Goal: Answer question/provide support: Share knowledge or assist other users

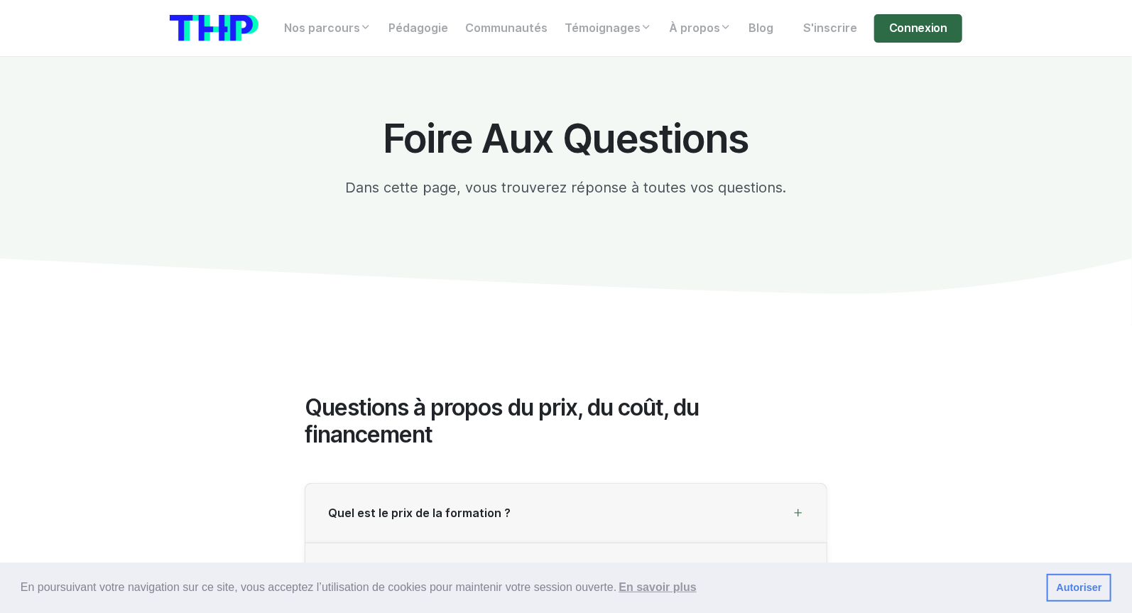
click at [902, 35] on link "Connexion" at bounding box center [918, 28] width 88 height 28
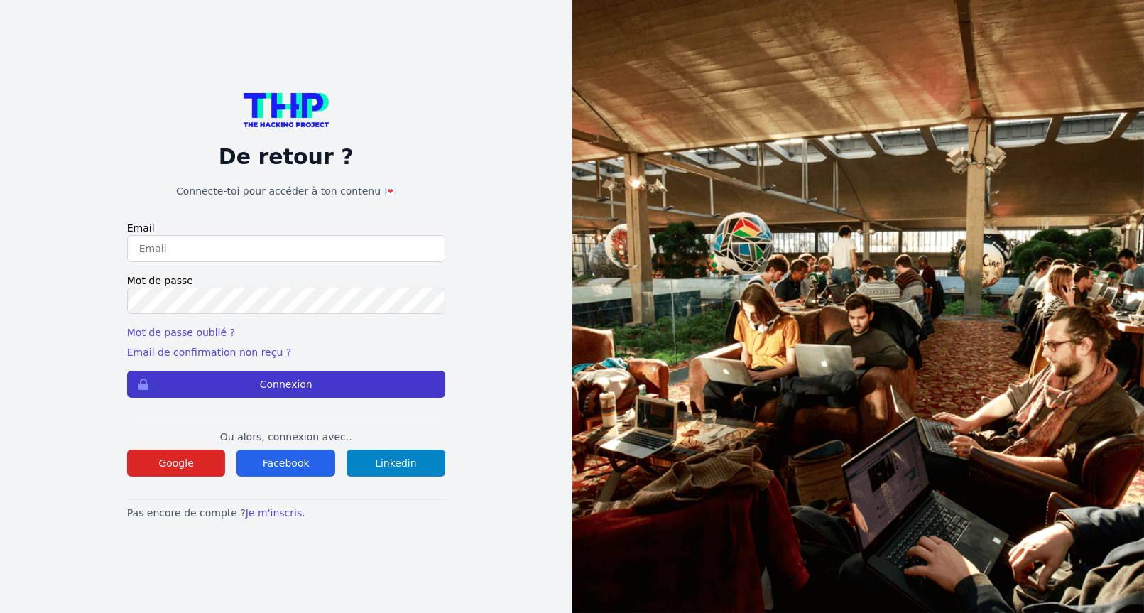
type input "Enzonatali75@gmail.com"
click at [236, 378] on button "Connexion" at bounding box center [286, 384] width 318 height 27
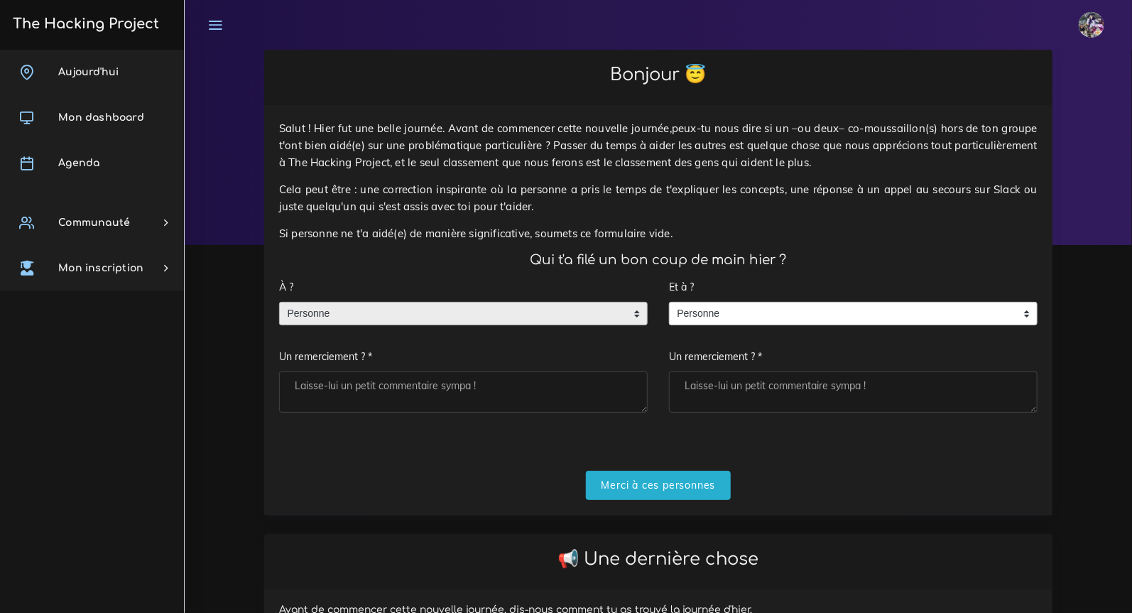
click at [481, 315] on span "Personne" at bounding box center [453, 313] width 346 height 23
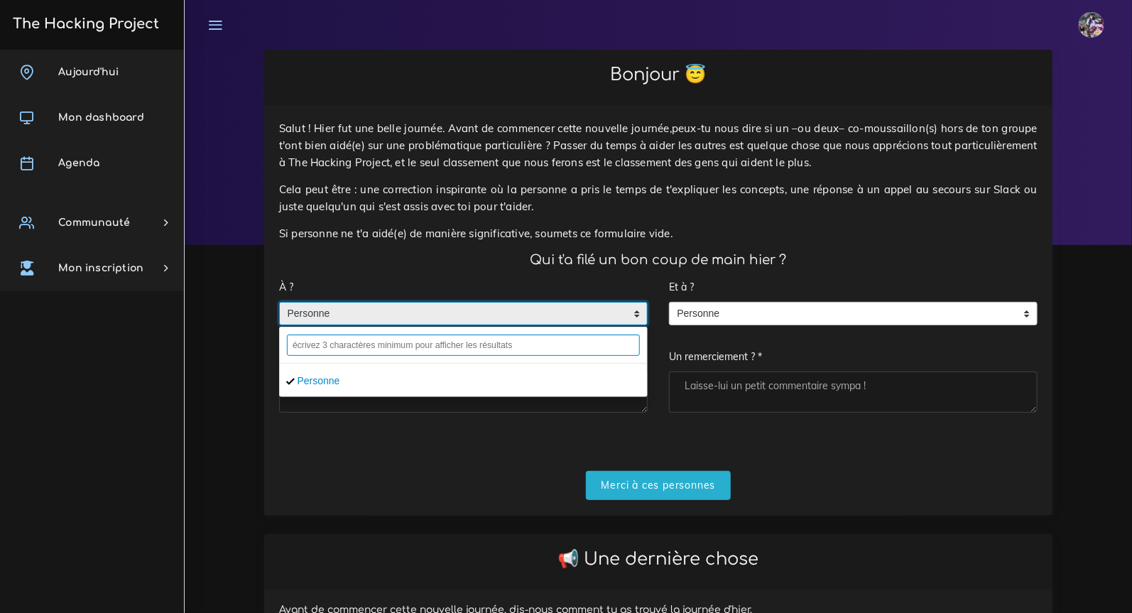
click at [432, 346] on input "text" at bounding box center [463, 344] width 353 height 21
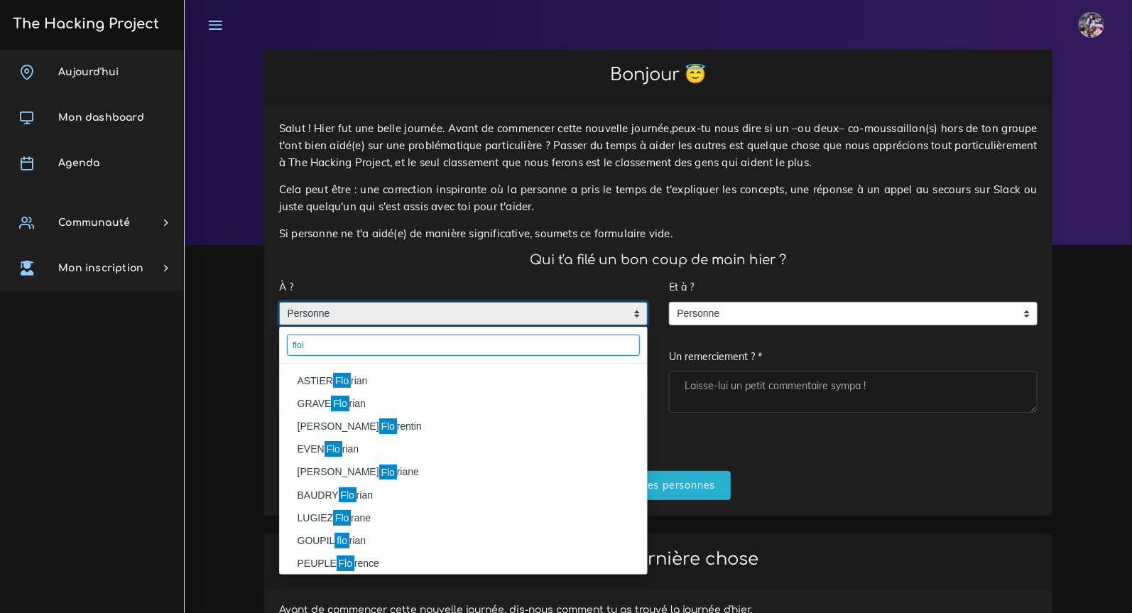
type input "floi"
click at [392, 382] on li "ASTIER Flo rian" at bounding box center [463, 380] width 367 height 23
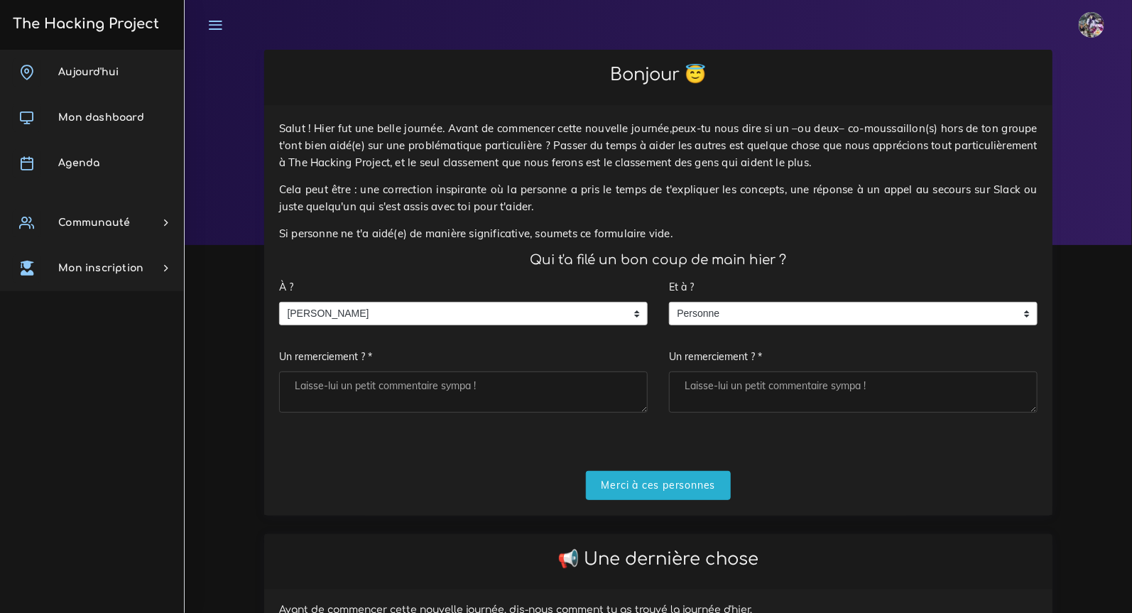
click at [826, 300] on div "Et à ? Personne Personne Personne Un remerciement ? *" at bounding box center [853, 343] width 368 height 140
click at [810, 317] on span "Personne" at bounding box center [843, 313] width 346 height 23
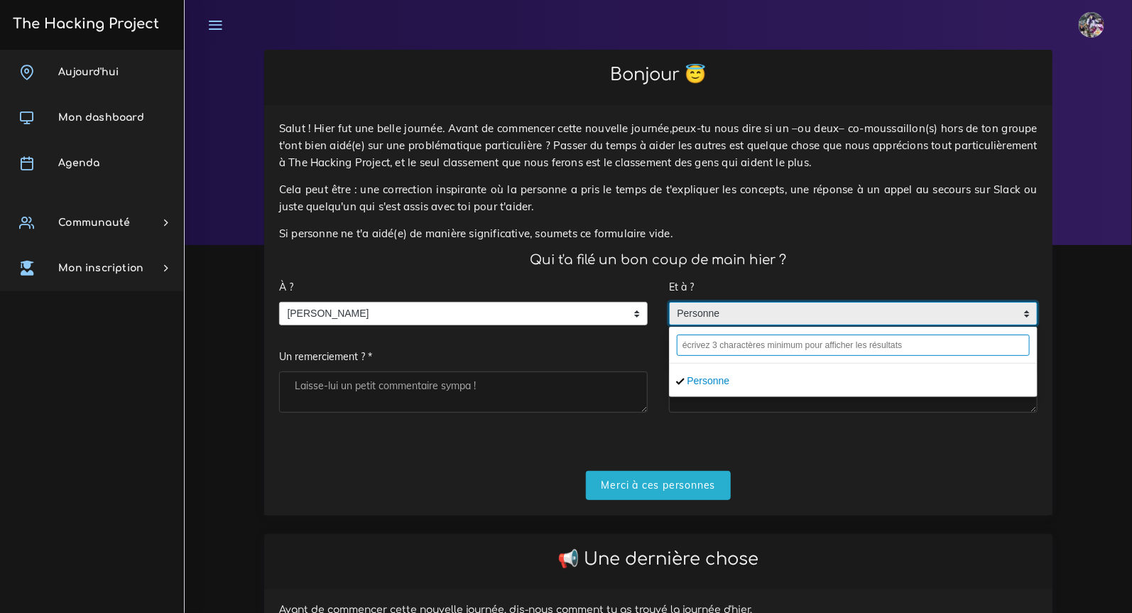
click at [745, 344] on input "text" at bounding box center [853, 344] width 353 height 21
click at [750, 342] on input "text" at bounding box center [853, 344] width 353 height 21
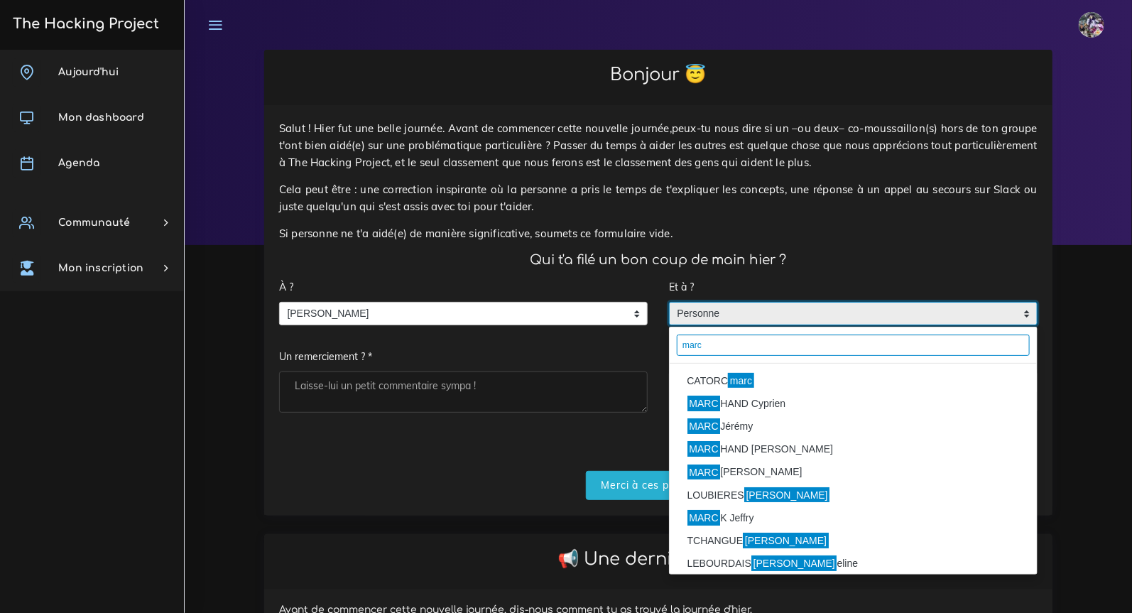
type input "marc"
click at [742, 376] on mark "marc" at bounding box center [741, 381] width 26 height 16
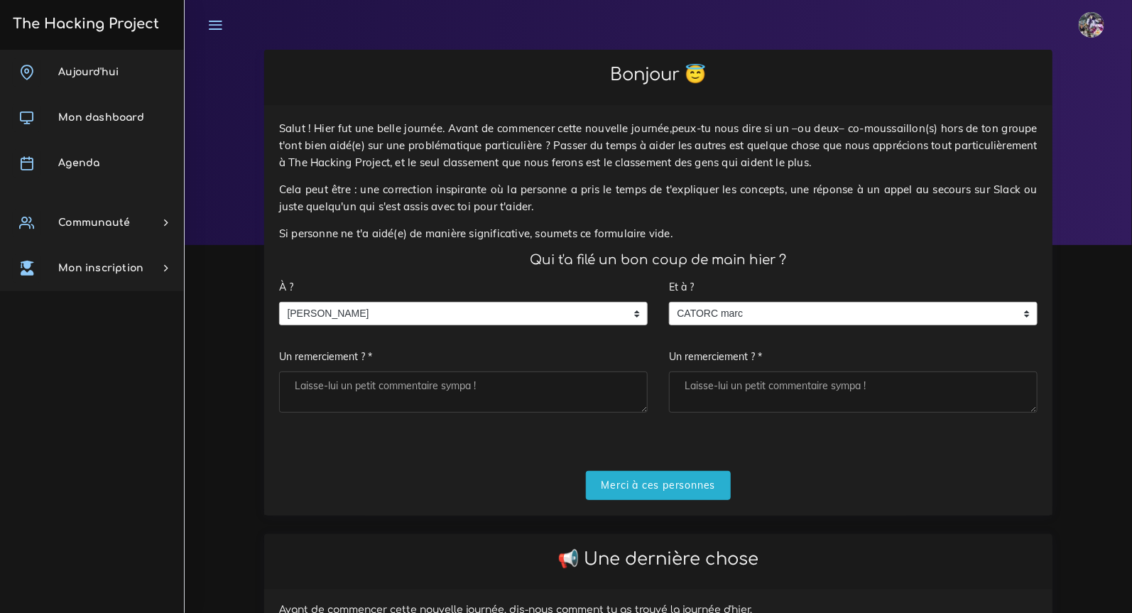
click at [518, 397] on textarea "Un remerciement ? *" at bounding box center [463, 391] width 368 height 41
click at [516, 398] on textarea "Un remerciement ? *" at bounding box center [463, 391] width 368 height 41
type textarea "Merci pour le projet de dingue qu'on a produit ensemble, c'était dur mais on a …"
click at [809, 384] on textarea "Un remerciement ? *" at bounding box center [853, 391] width 368 height 41
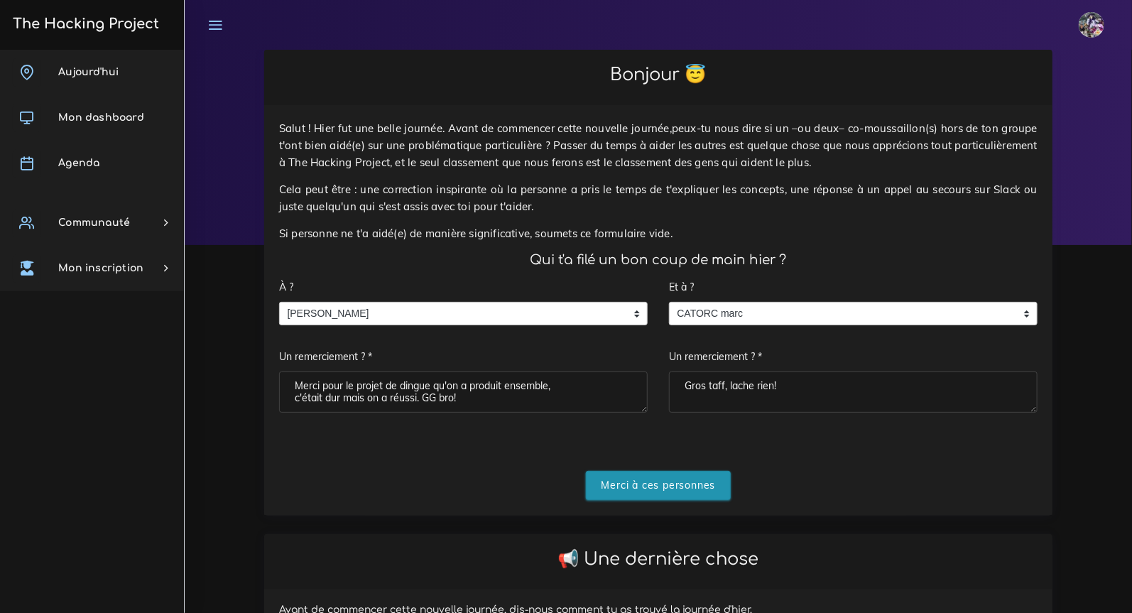
type textarea "Gros taff, lache rien!"
click at [670, 476] on input "Merci à ces personnes" at bounding box center [659, 485] width 146 height 29
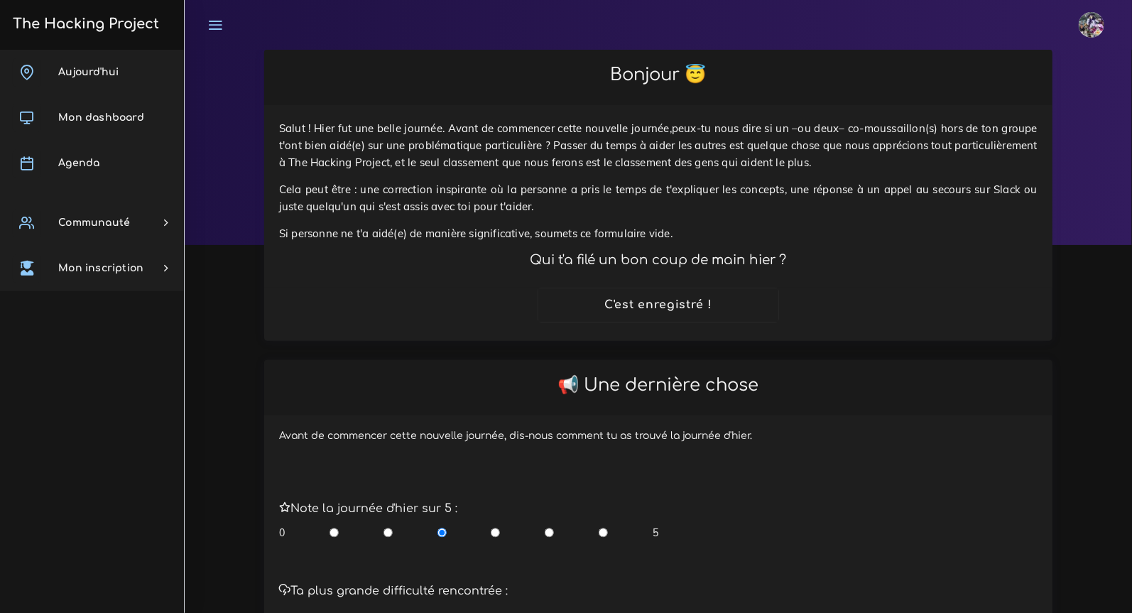
scroll to position [300, 0]
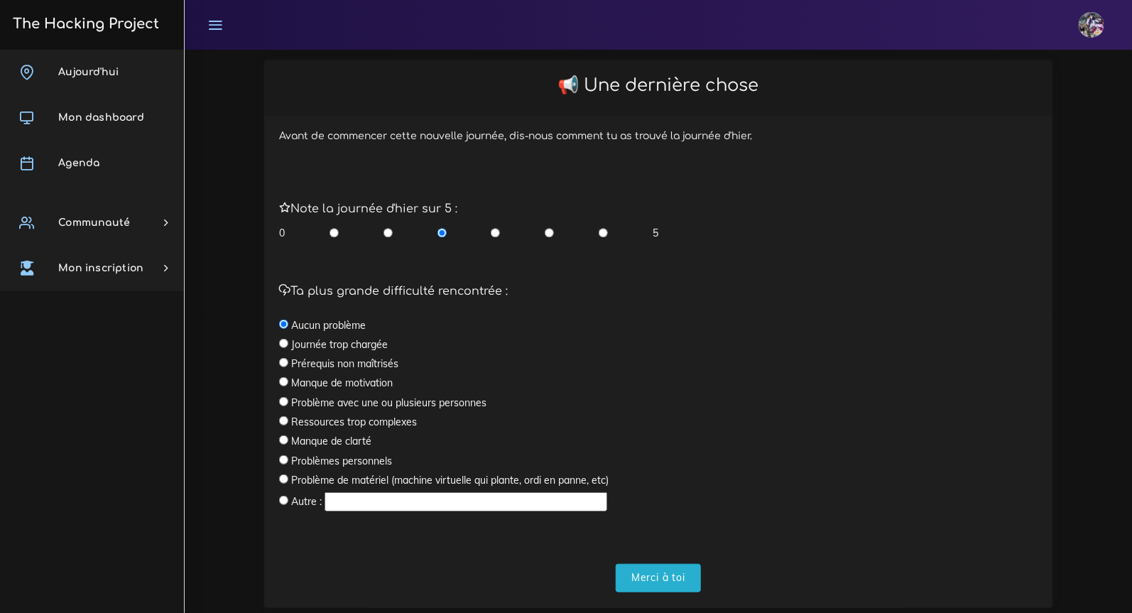
click at [499, 229] on input "radio" at bounding box center [495, 233] width 9 height 14
radio input "true"
click at [381, 343] on label "Journée trop chargée" at bounding box center [339, 344] width 97 height 14
click at [286, 346] on input "radio" at bounding box center [283, 343] width 9 height 9
radio input "true"
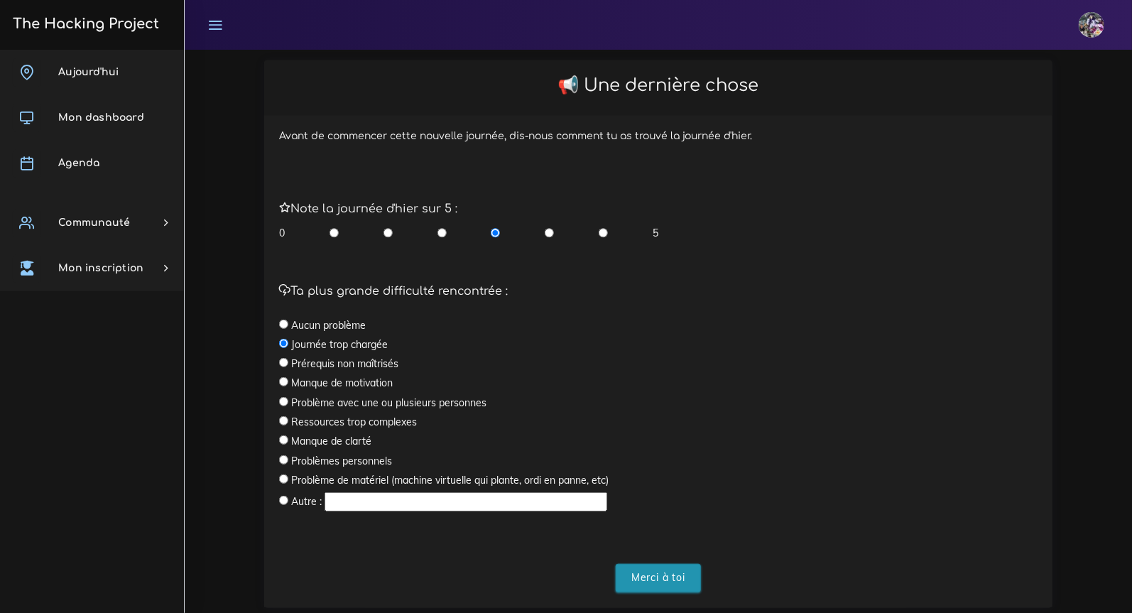
click at [674, 586] on input "Merci à toi" at bounding box center [658, 578] width 85 height 29
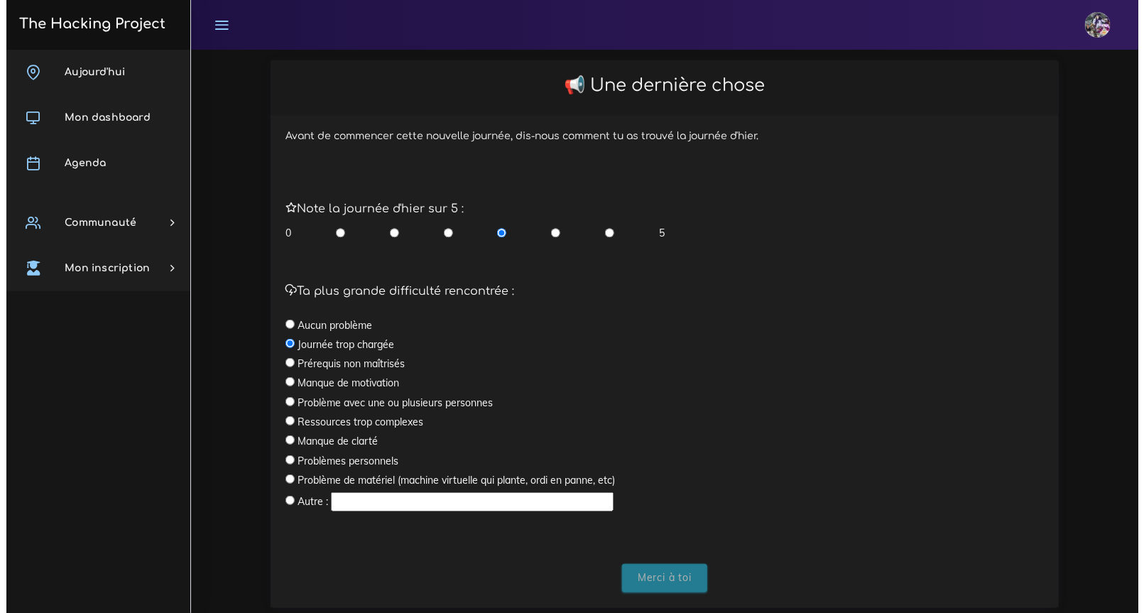
scroll to position [0, 0]
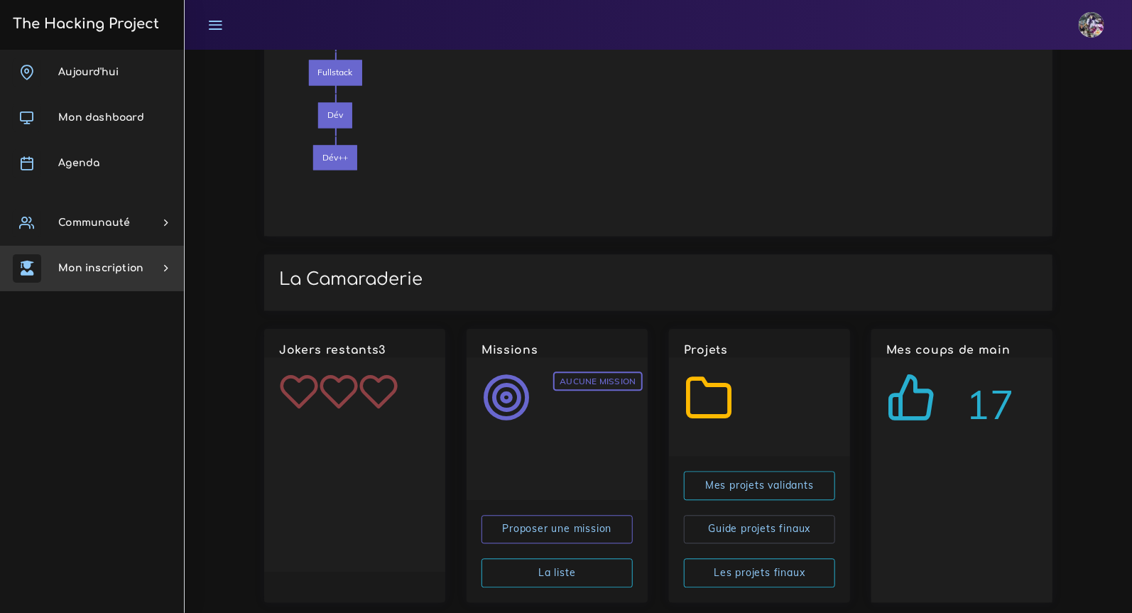
scroll to position [1322, 0]
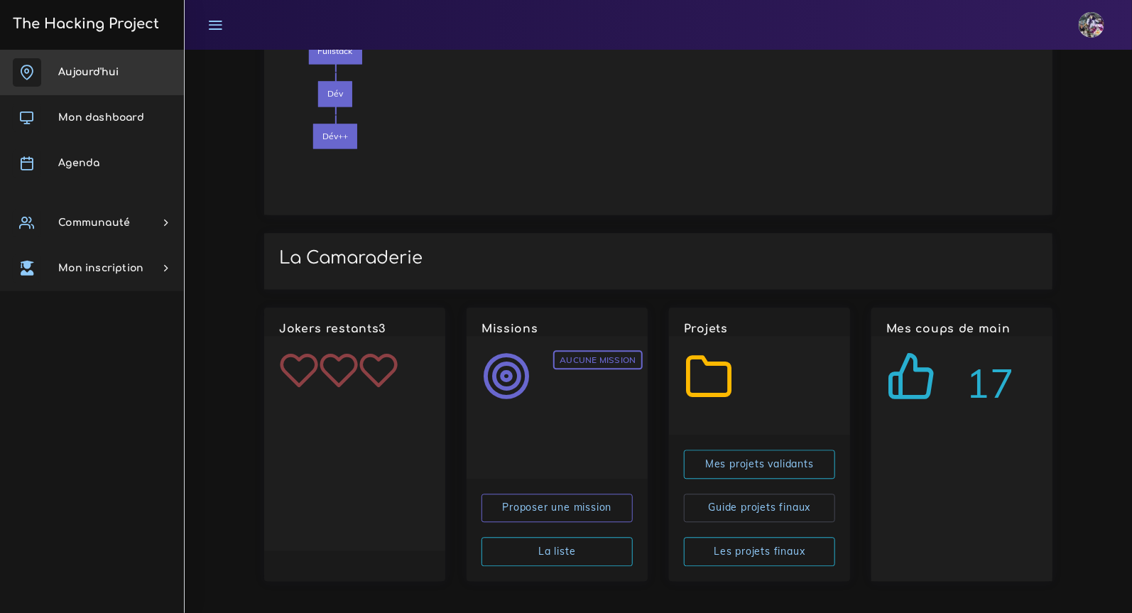
click at [82, 67] on span "Aujourd'hui" at bounding box center [88, 72] width 60 height 11
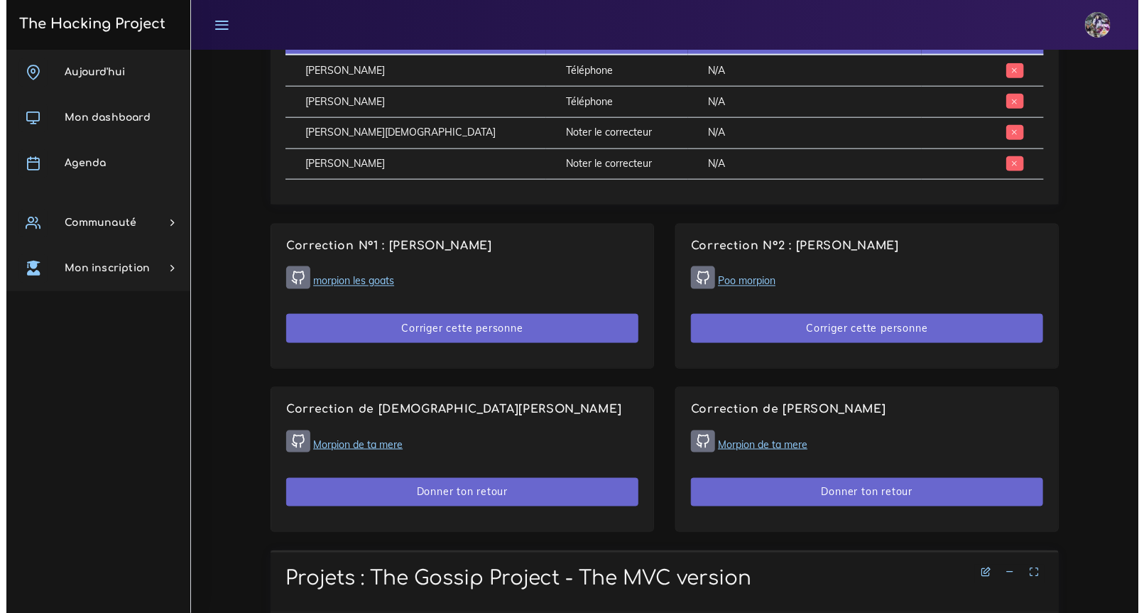
scroll to position [742, 0]
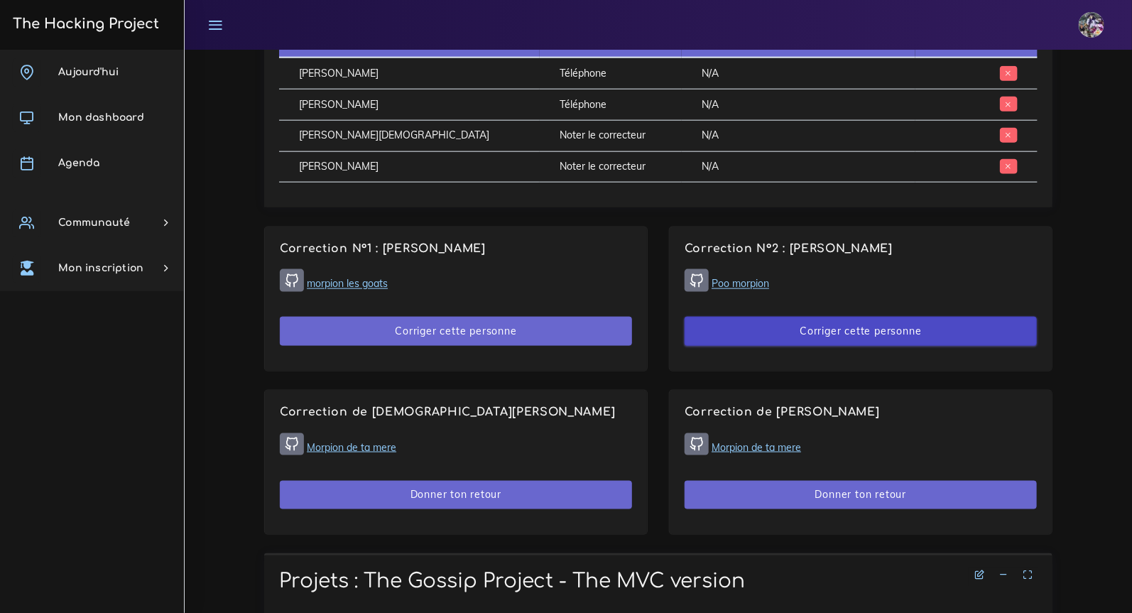
click at [814, 329] on button "Corriger cette personne" at bounding box center [860, 331] width 352 height 29
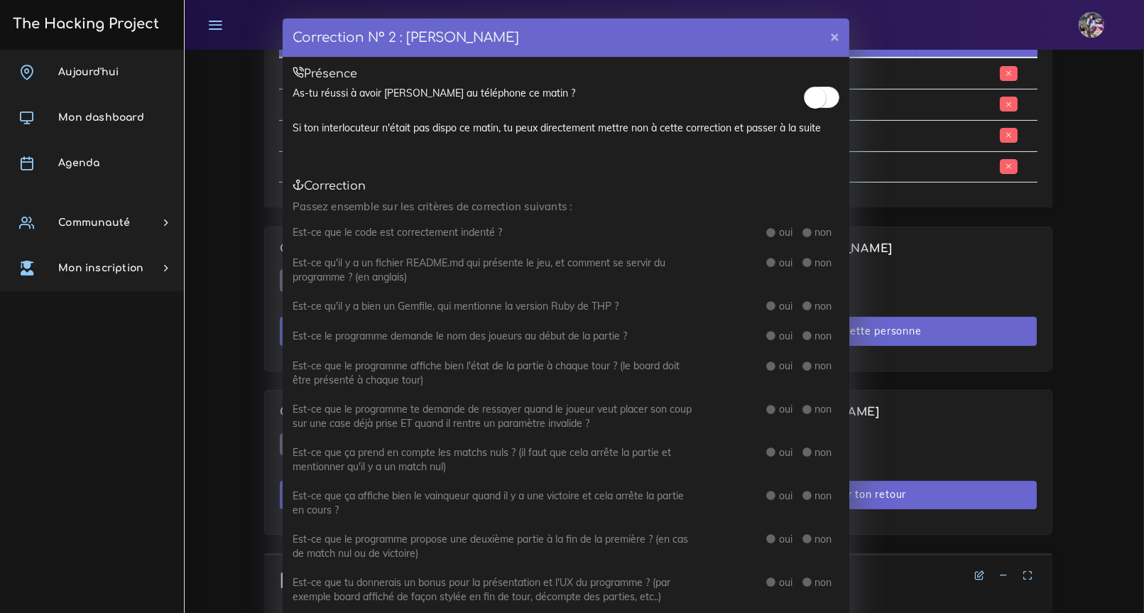
click at [820, 98] on span at bounding box center [821, 97] width 35 height 21
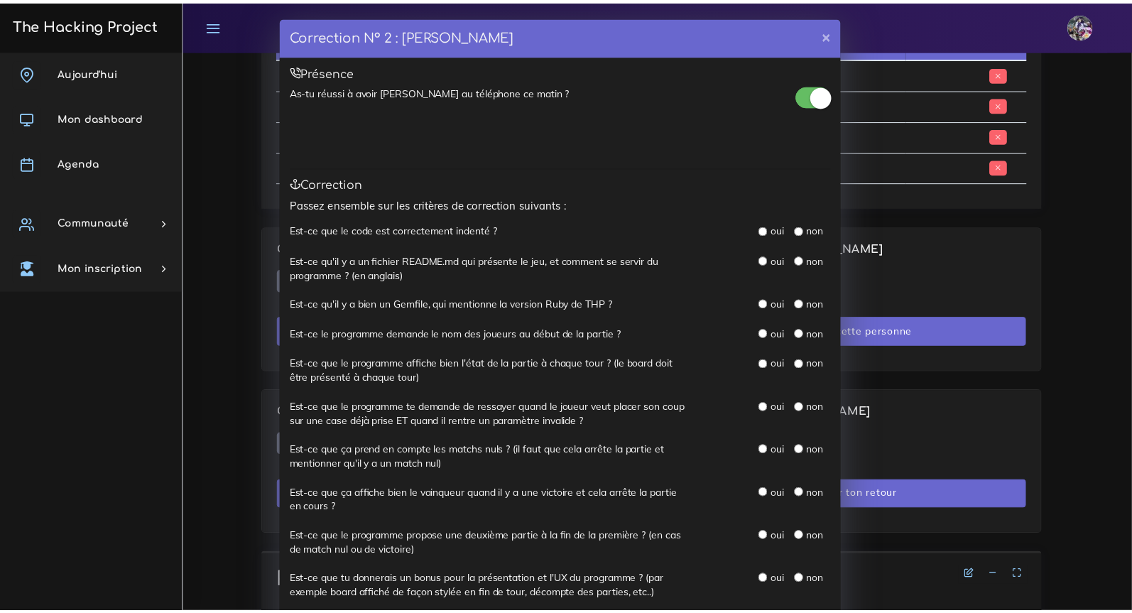
scroll to position [3, 0]
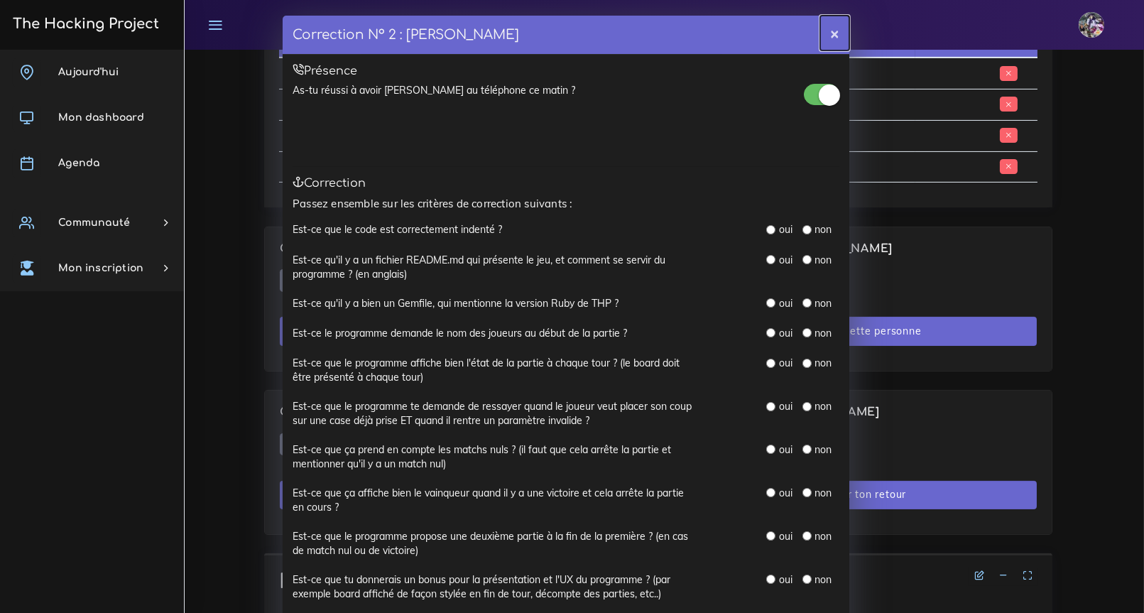
click at [830, 35] on button "×" at bounding box center [834, 33] width 29 height 35
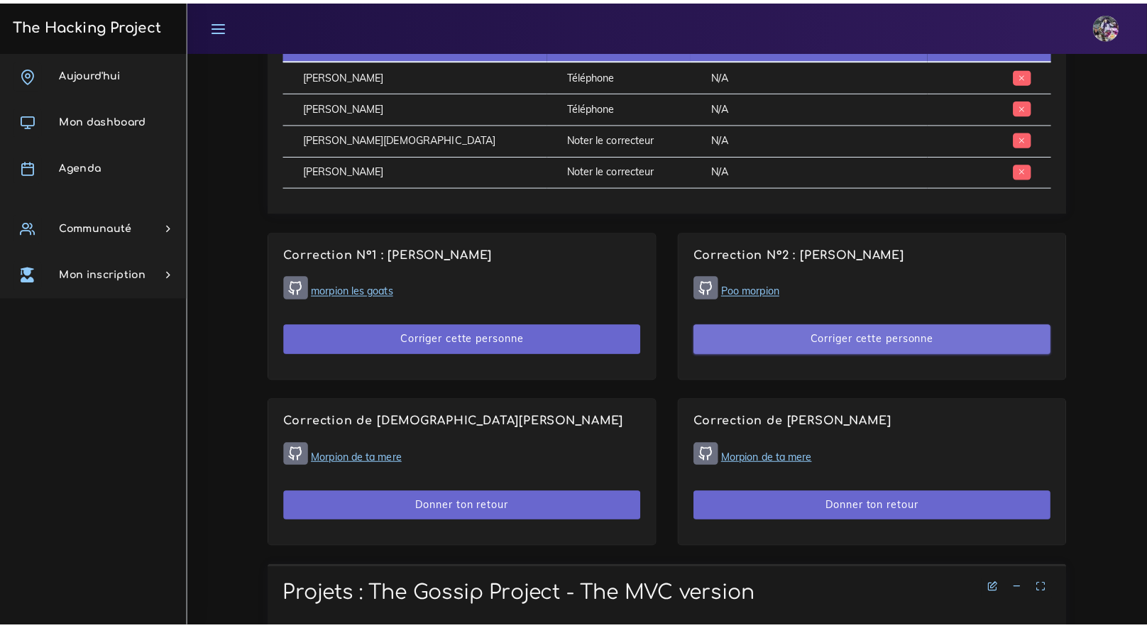
scroll to position [745, 0]
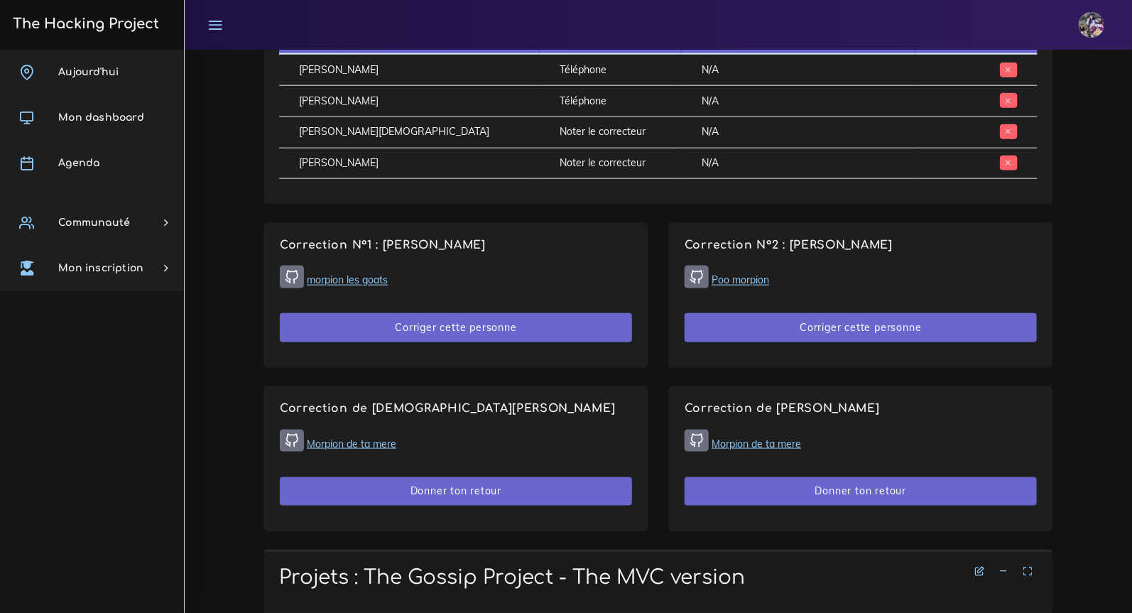
click at [762, 279] on link "Poo morpion" at bounding box center [740, 280] width 58 height 13
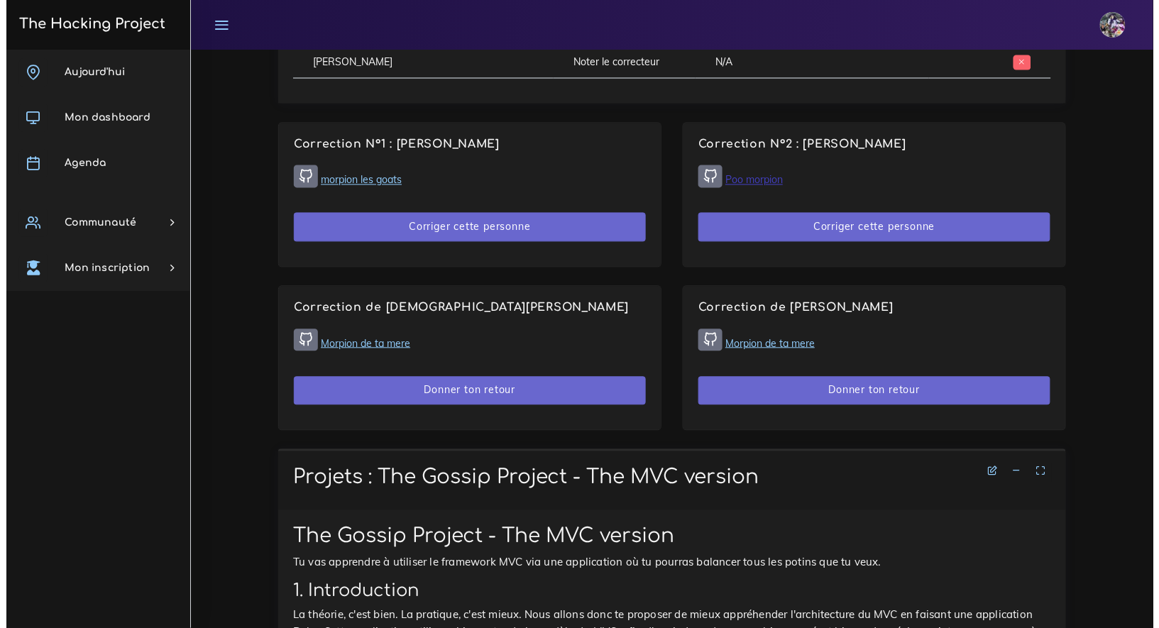
scroll to position [768, 0]
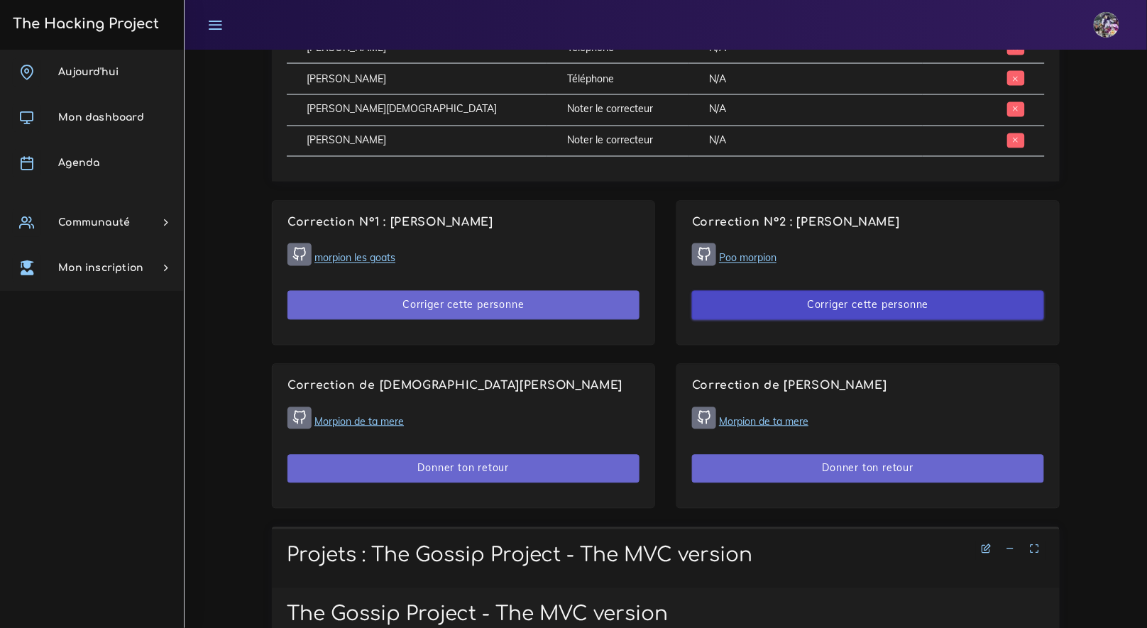
click at [801, 305] on button "Corriger cette personne" at bounding box center [868, 305] width 352 height 29
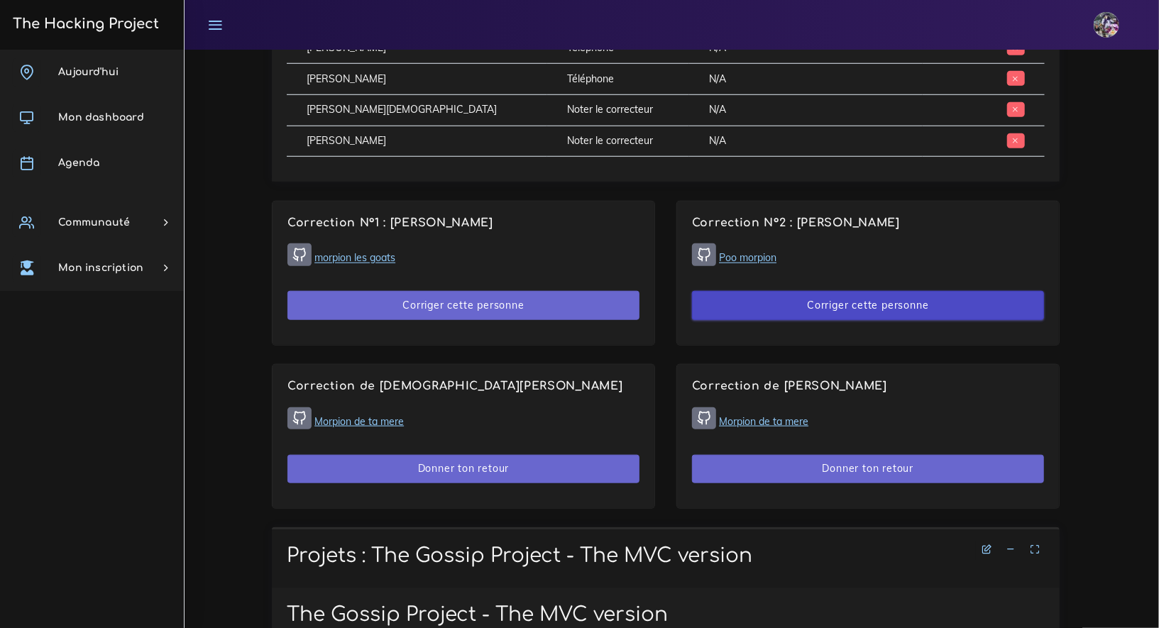
scroll to position [0, 0]
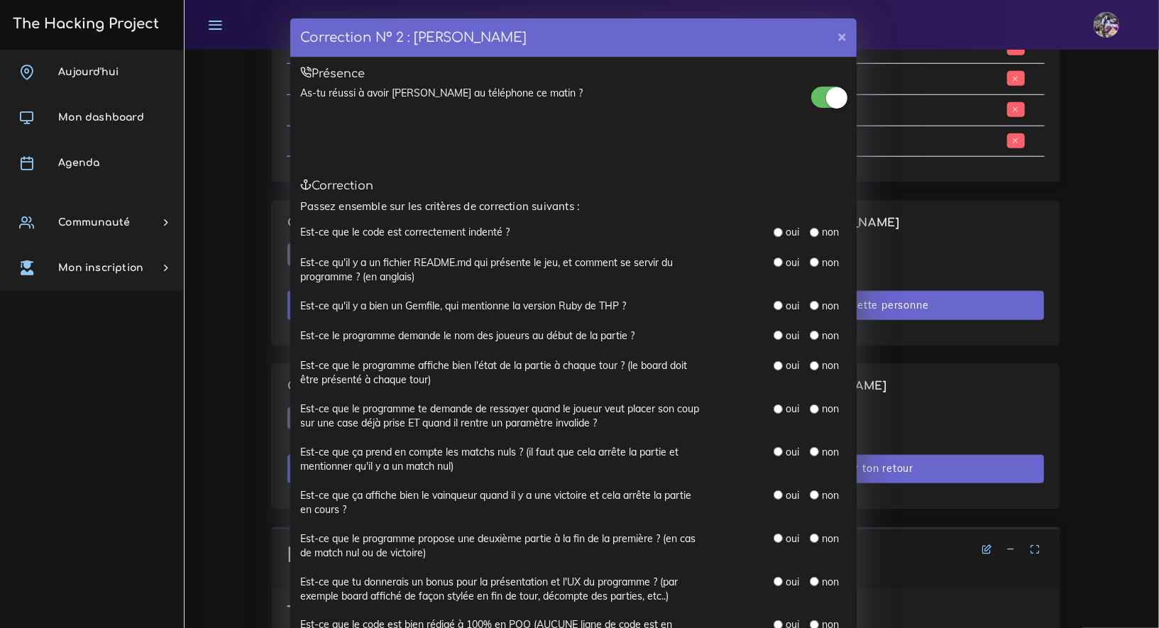
click at [776, 233] on input "radio" at bounding box center [778, 232] width 9 height 9
radio input "true"
click at [776, 231] on input "radio" at bounding box center [778, 232] width 9 height 9
click at [774, 263] on input "radio" at bounding box center [778, 262] width 9 height 9
radio input "true"
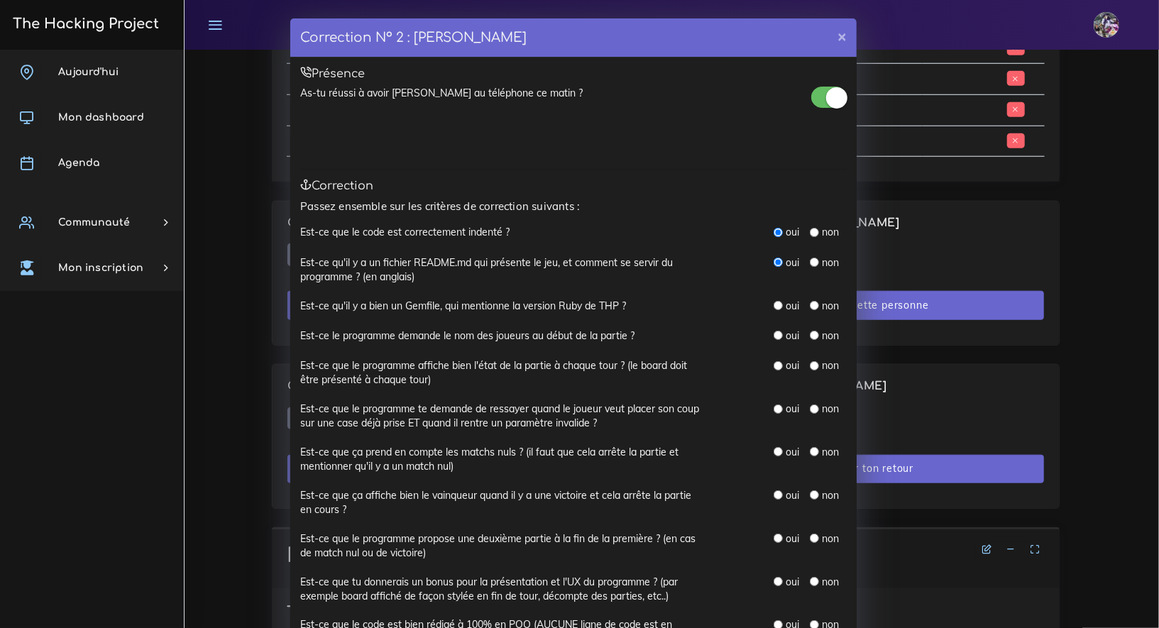
click at [774, 303] on input "radio" at bounding box center [778, 305] width 9 height 9
radio input "true"
click at [774, 338] on input "radio" at bounding box center [778, 335] width 9 height 9
radio input "true"
click at [774, 368] on input "radio" at bounding box center [778, 365] width 9 height 9
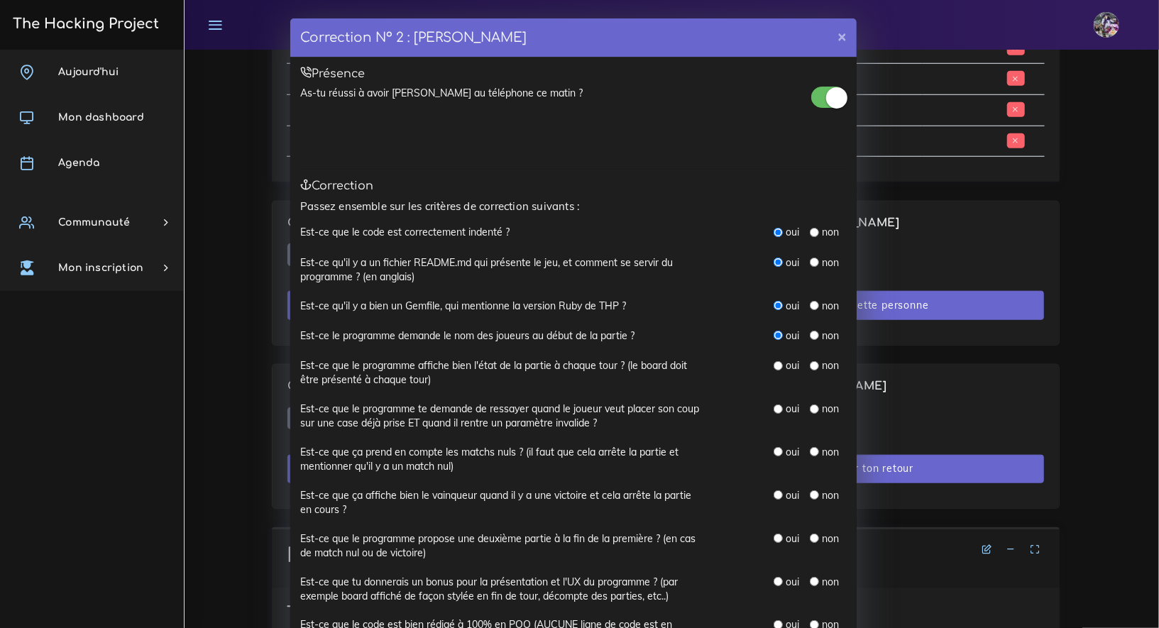
radio input "true"
click at [777, 410] on input "radio" at bounding box center [778, 409] width 9 height 9
radio input "true"
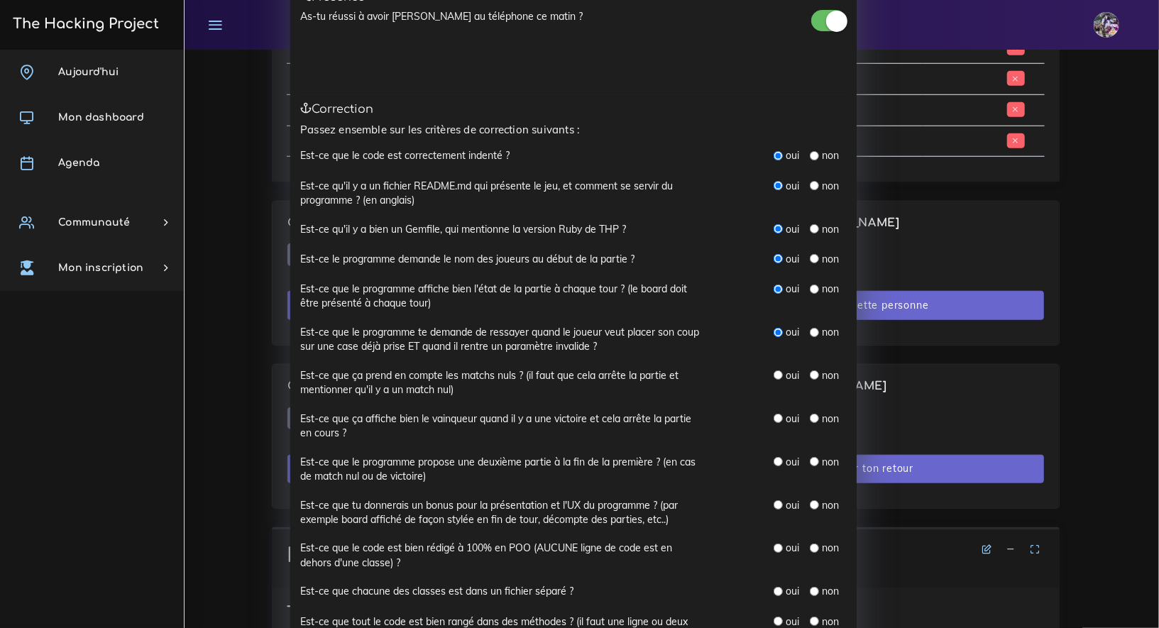
scroll to position [91, 0]
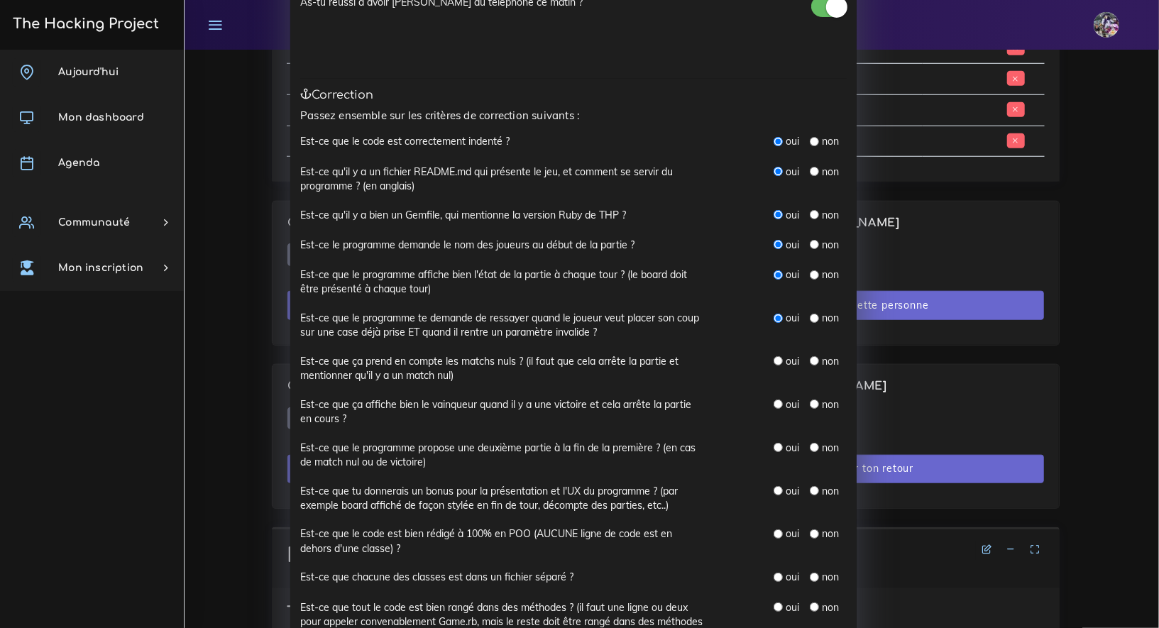
click at [774, 361] on input "radio" at bounding box center [778, 360] width 9 height 9
radio input "true"
click at [776, 402] on input "radio" at bounding box center [778, 404] width 9 height 9
radio input "true"
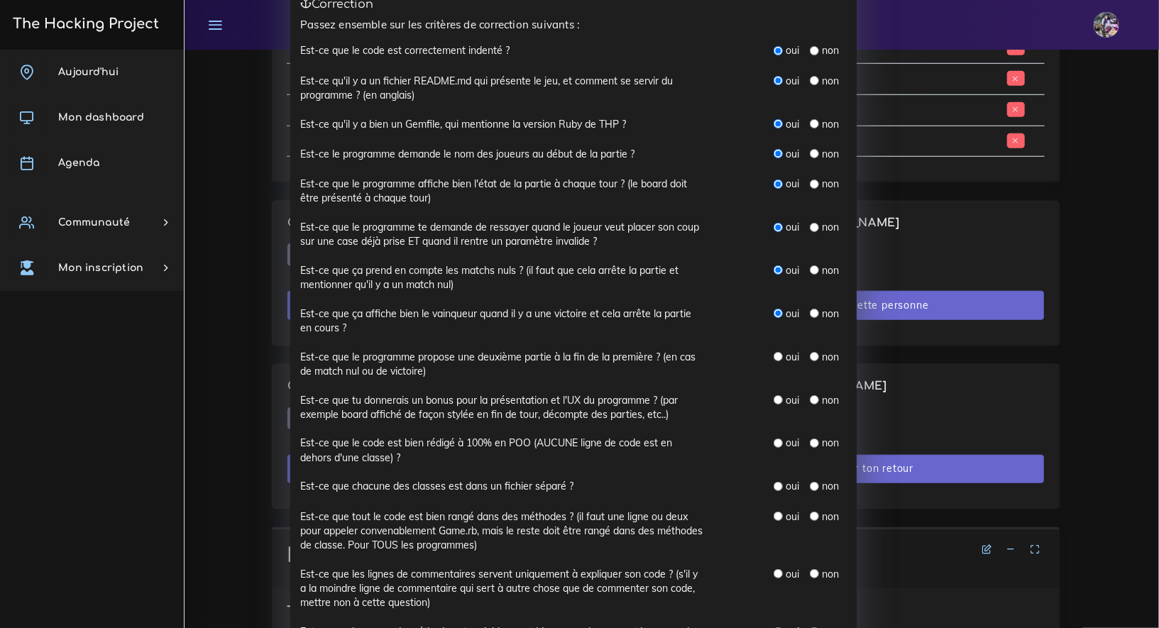
scroll to position [195, 0]
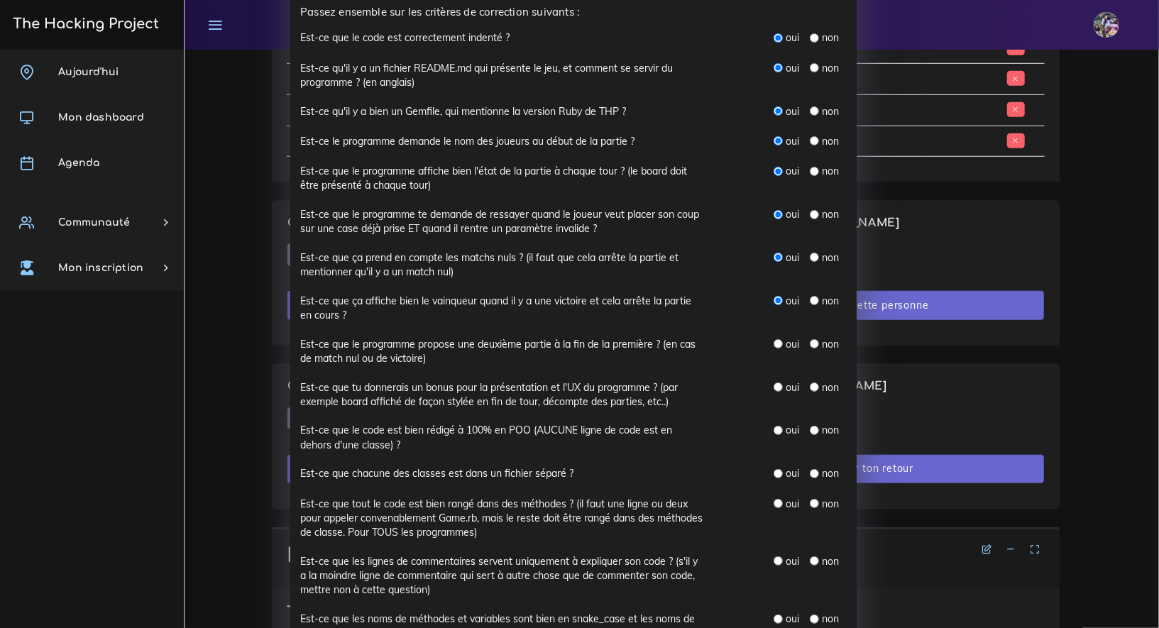
click at [774, 342] on input "radio" at bounding box center [778, 343] width 9 height 9
radio input "true"
click at [775, 342] on input "radio" at bounding box center [778, 343] width 9 height 9
click at [810, 384] on input "radio" at bounding box center [814, 387] width 9 height 9
radio input "true"
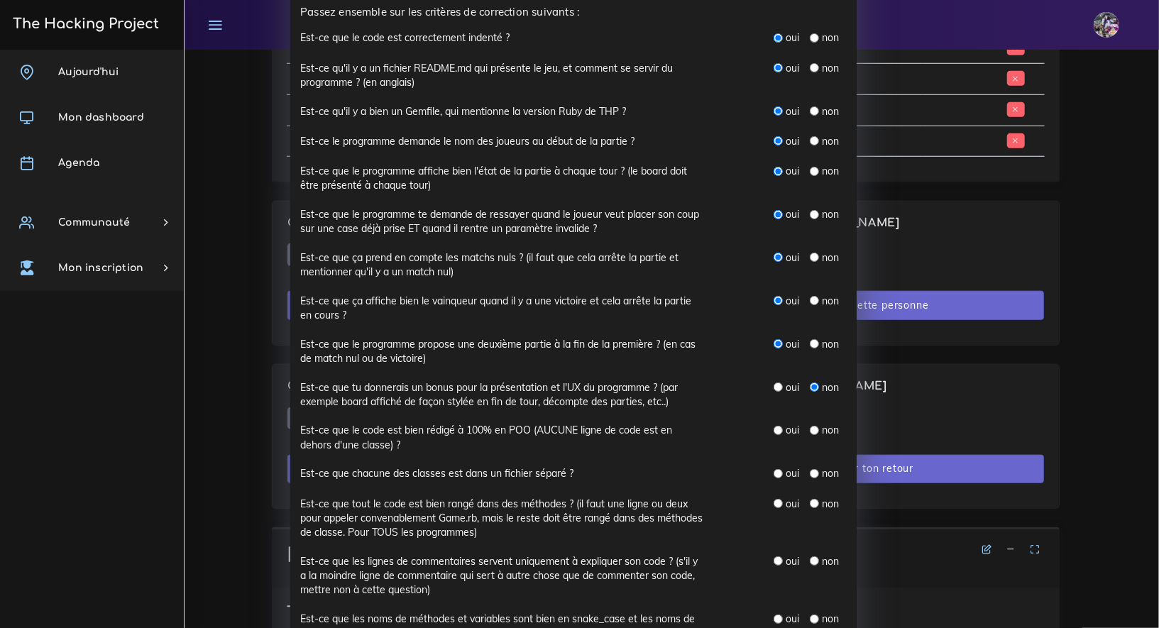
click at [810, 384] on input "radio" at bounding box center [814, 387] width 9 height 9
click at [774, 427] on input "radio" at bounding box center [778, 430] width 9 height 9
radio input "true"
click at [774, 473] on input "radio" at bounding box center [778, 473] width 9 height 9
radio input "true"
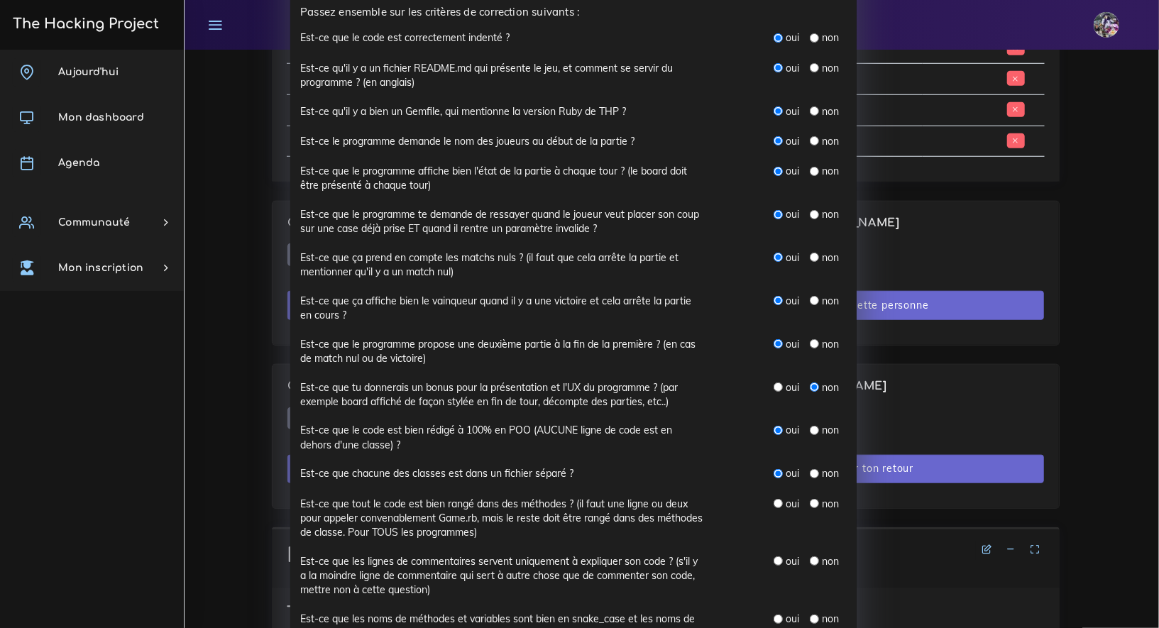
click at [774, 499] on input "radio" at bounding box center [778, 503] width 9 height 9
radio input "true"
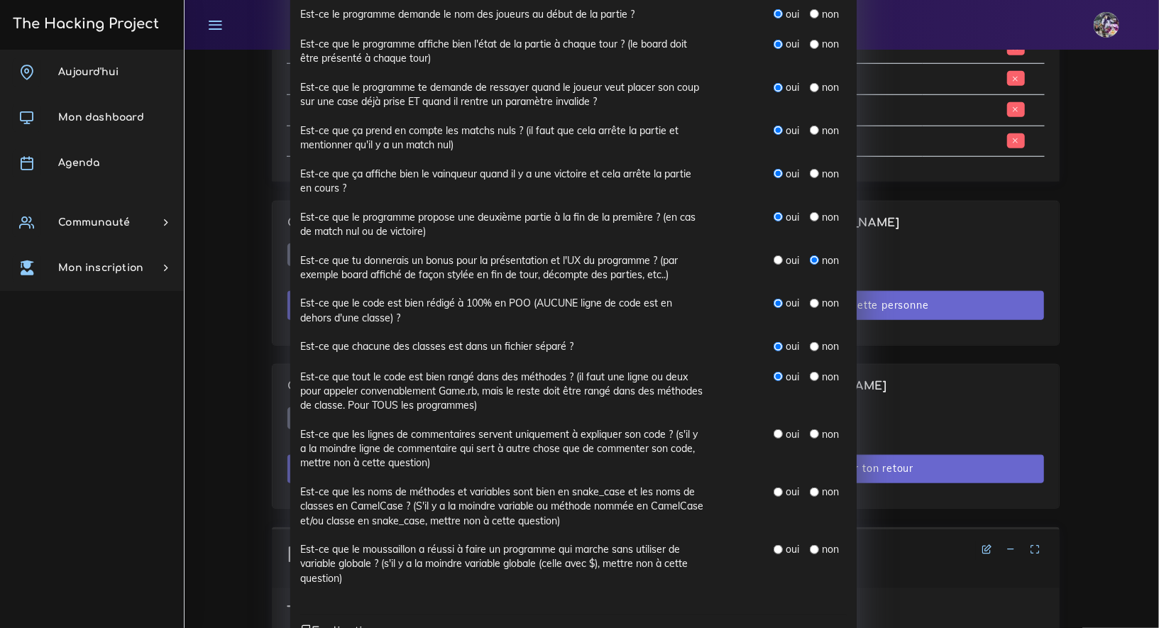
scroll to position [322, 0]
click at [774, 431] on input "radio" at bounding box center [778, 433] width 9 height 9
radio input "true"
click at [779, 491] on div "oui" at bounding box center [787, 491] width 26 height 14
click at [774, 491] on input "radio" at bounding box center [778, 491] width 9 height 9
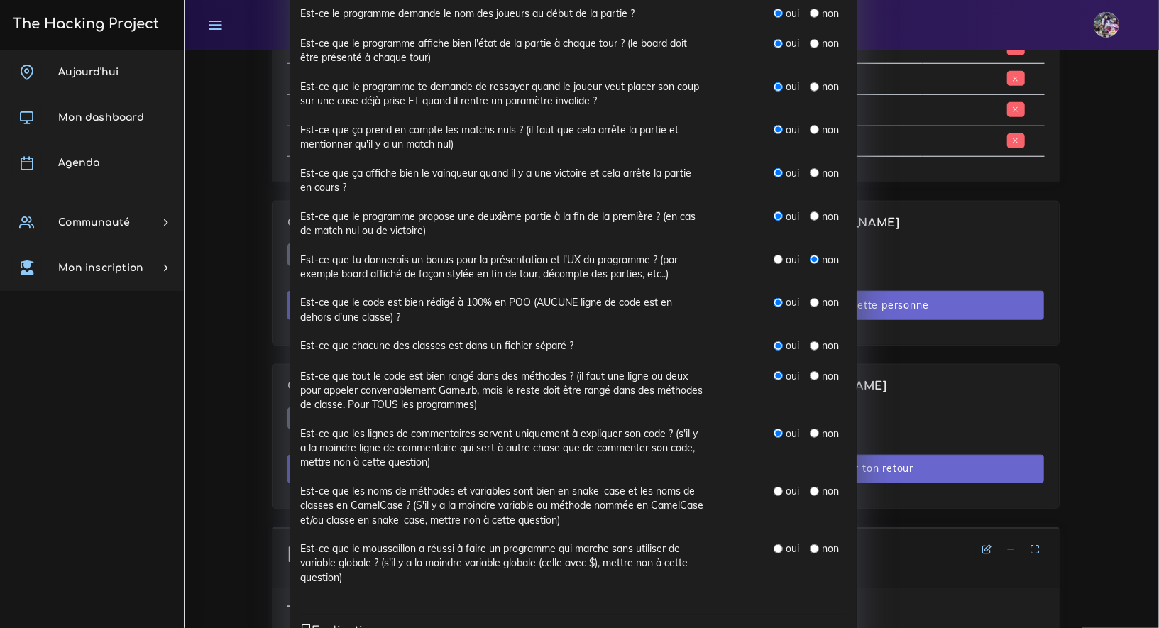
radio input "true"
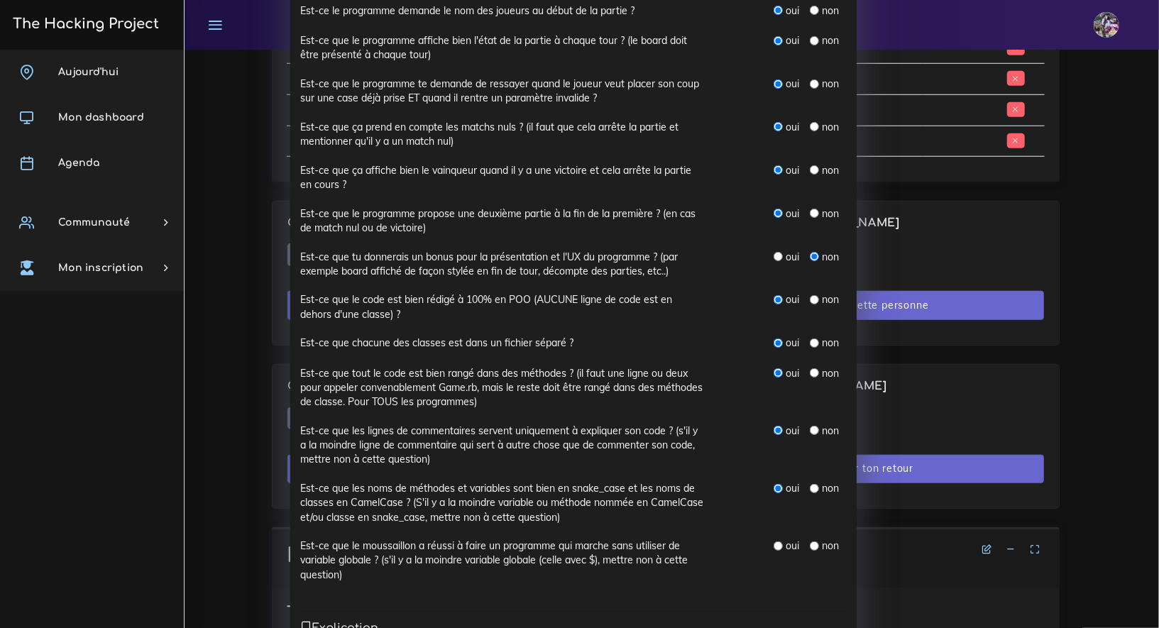
click at [774, 545] on input "radio" at bounding box center [778, 546] width 9 height 9
radio input "true"
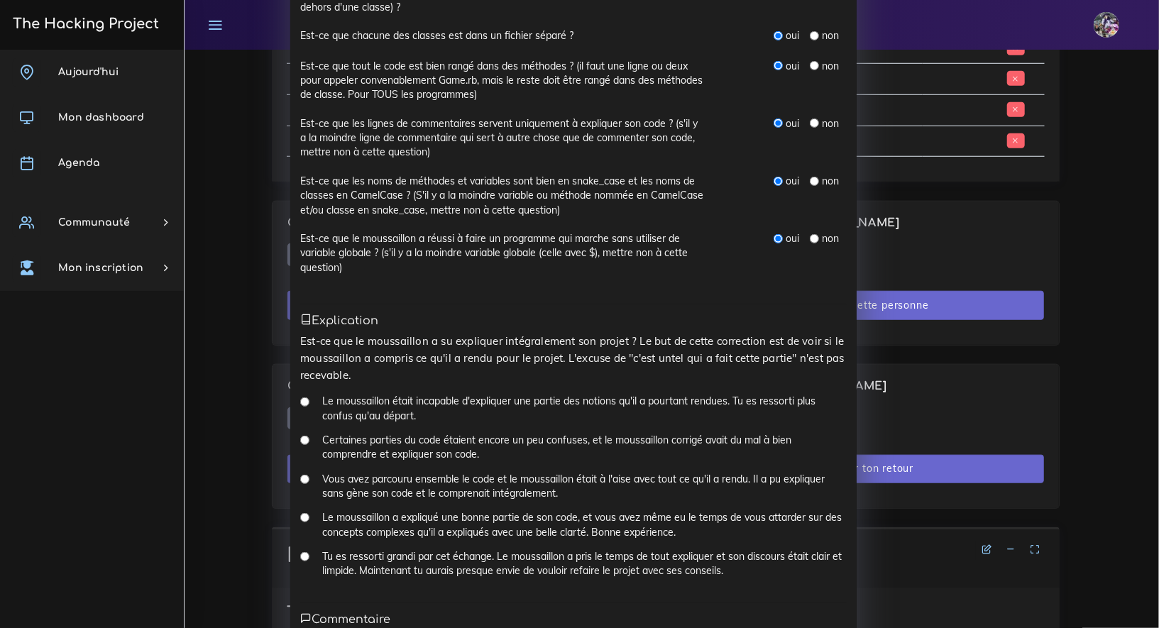
scroll to position [633, 0]
click at [302, 555] on input "Tu es ressorti grandi par cet échange. Le moussaillon a pris le temps de tout e…" at bounding box center [304, 556] width 9 height 9
radio input "true"
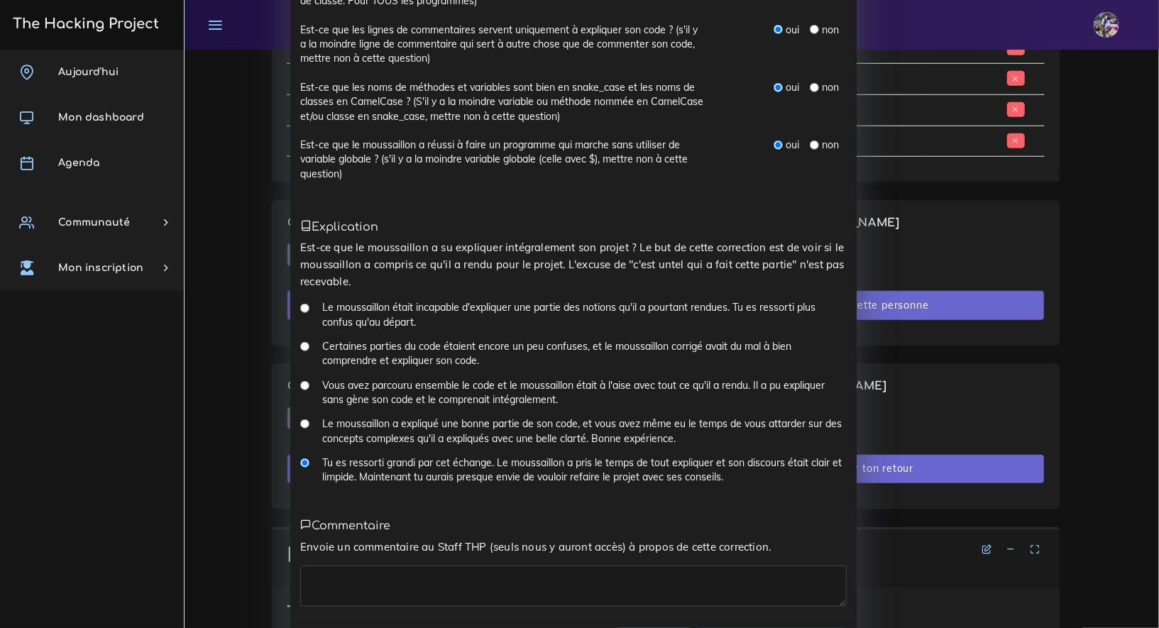
scroll to position [778, 0]
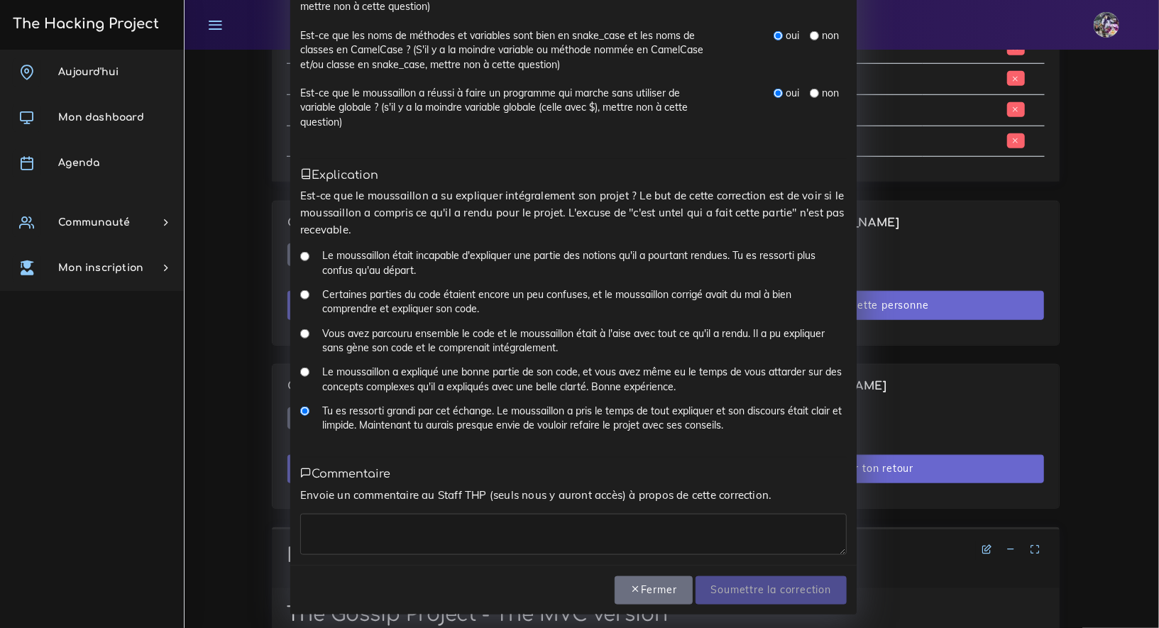
click at [418, 516] on textarea at bounding box center [573, 534] width 547 height 41
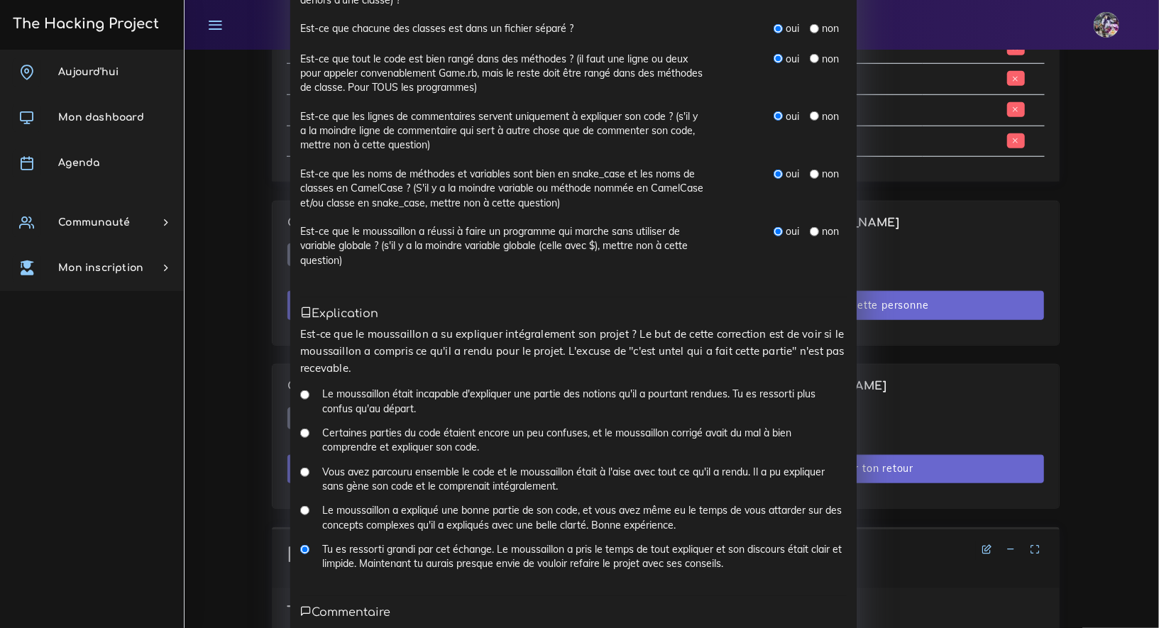
scroll to position [439, 0]
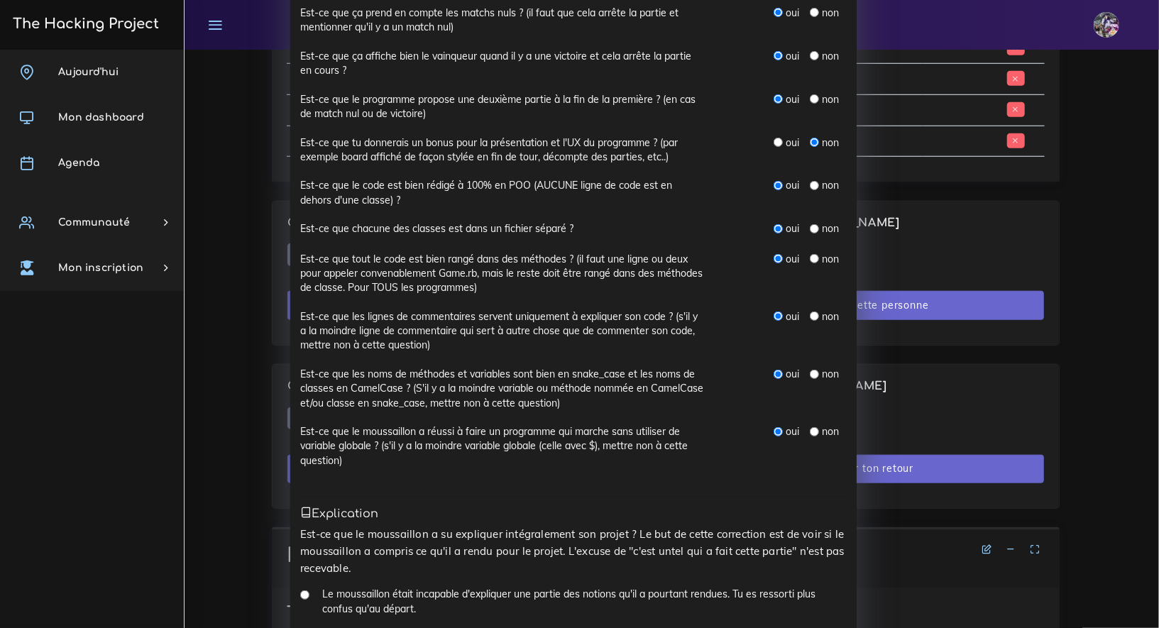
type textarea "GG joseph, très bon Morpion bien présenté"
click at [774, 139] on input "radio" at bounding box center [778, 142] width 9 height 9
radio input "true"
click at [810, 141] on input "radio" at bounding box center [814, 142] width 9 height 9
radio input "true"
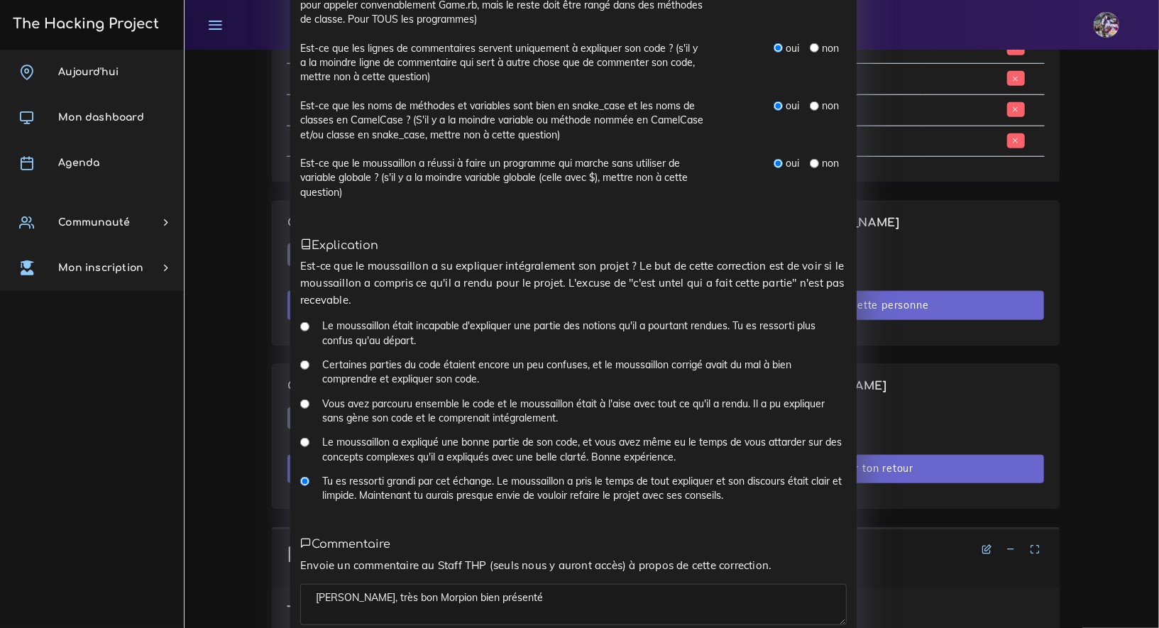
scroll to position [778, 0]
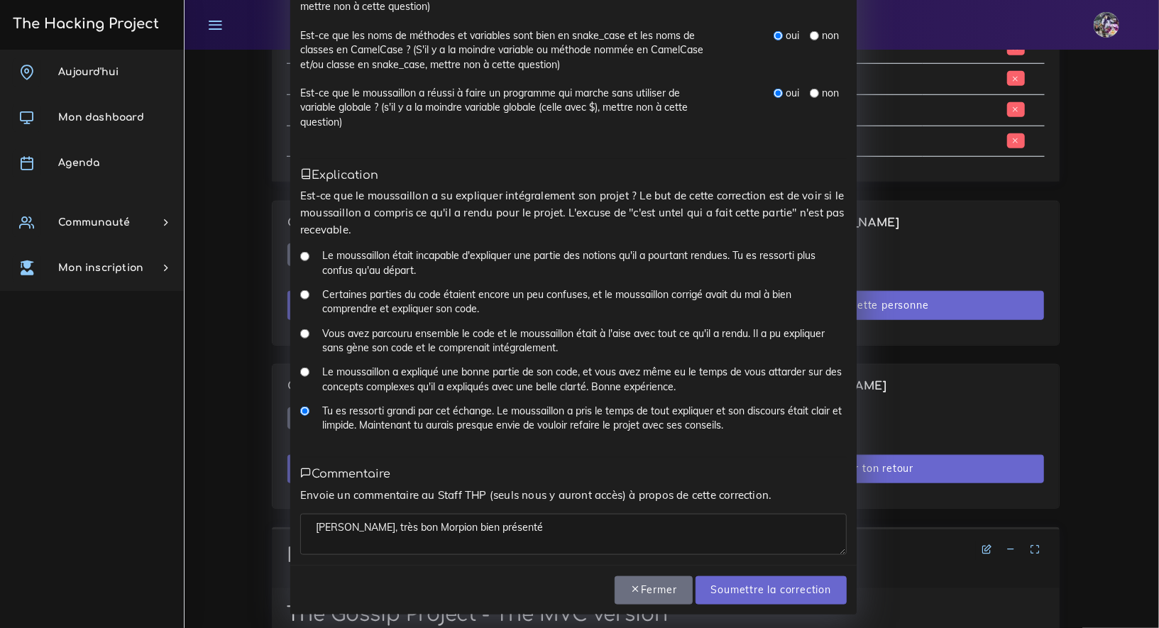
click at [547, 535] on textarea "GG joseph, très bon Morpion bien présenté" at bounding box center [573, 534] width 547 height 41
type textarea "[PERSON_NAME], très bon Morpion bien présenté et efficace, manque un peu de sty…"
click at [745, 586] on input "Soumettre la correction" at bounding box center [771, 591] width 151 height 29
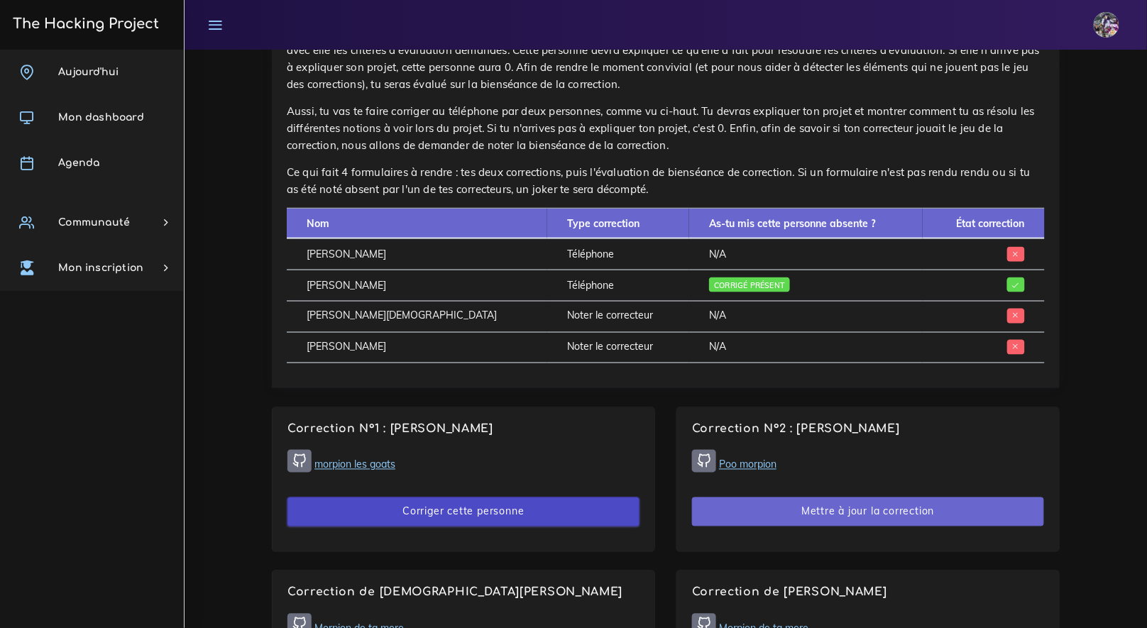
scroll to position [425, 0]
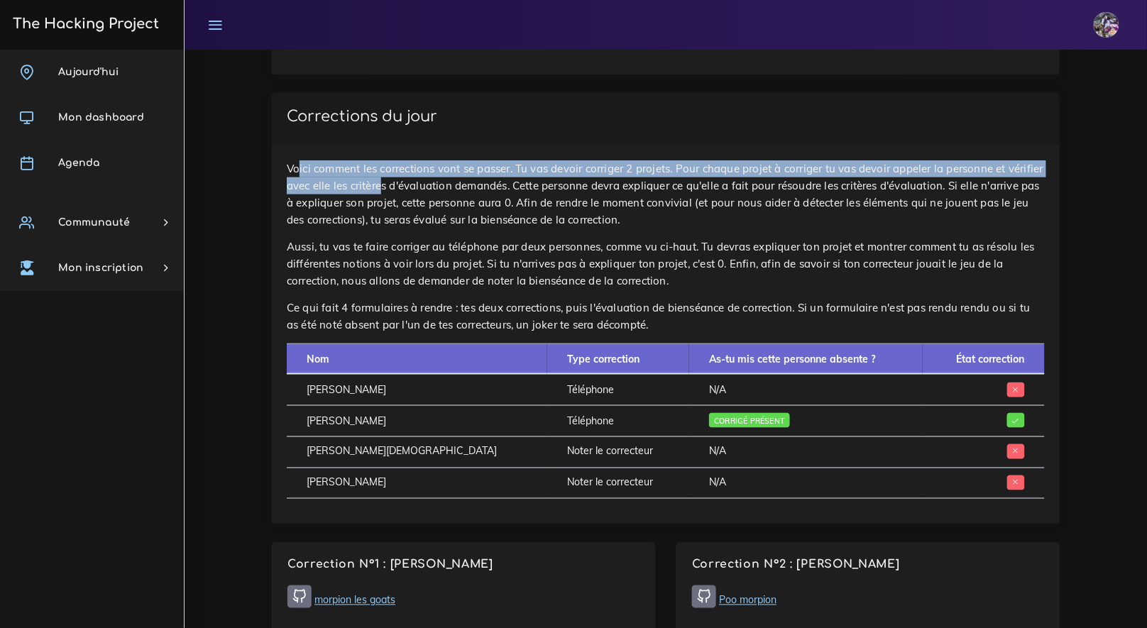
drag, startPoint x: 290, startPoint y: 172, endPoint x: 422, endPoint y: 188, distance: 132.4
click at [421, 188] on p "Voici comment les corrections vont se passer. Tu vas devoir corriger 2 projets.…" at bounding box center [666, 194] width 758 height 68
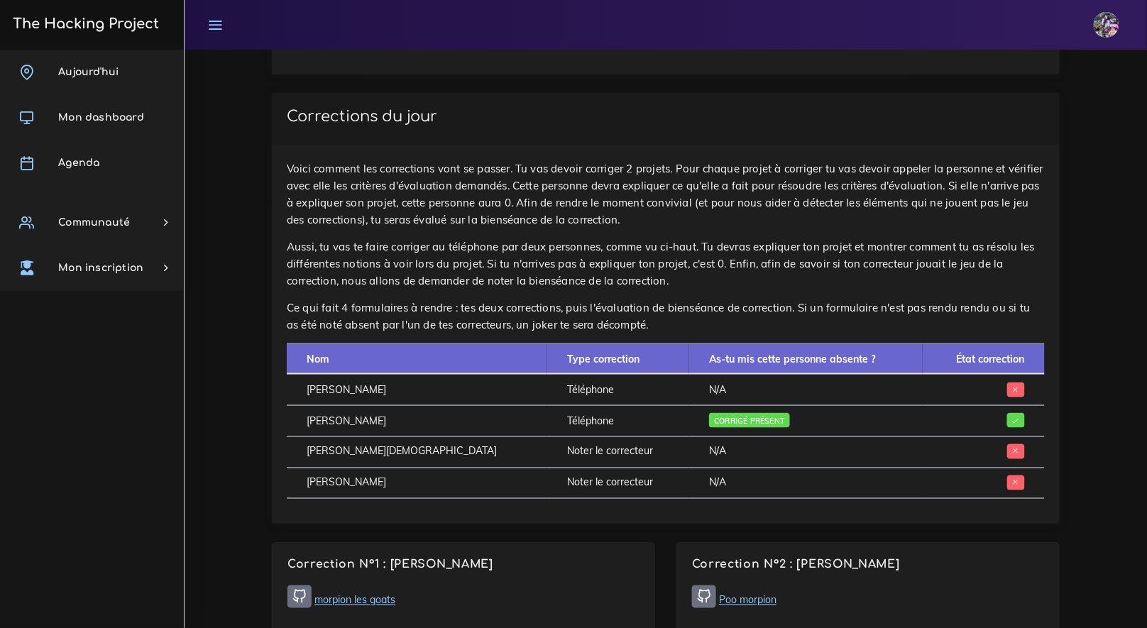
click at [444, 182] on p "Voici comment les corrections vont se passer. Tu vas devoir corriger 2 projets.…" at bounding box center [666, 194] width 758 height 68
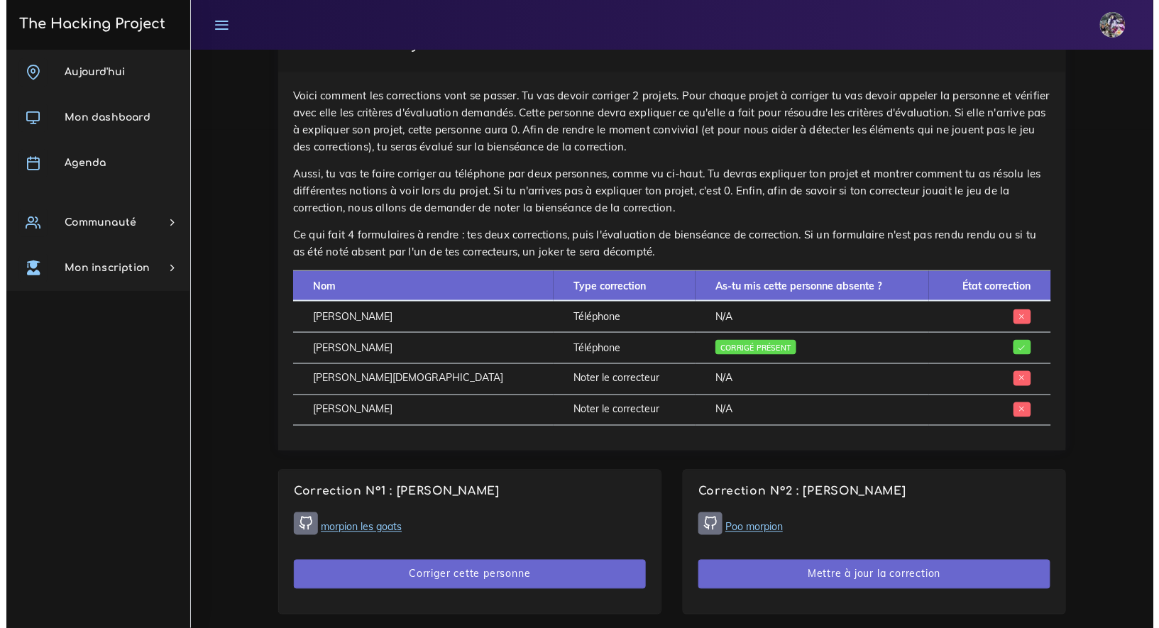
scroll to position [846, 0]
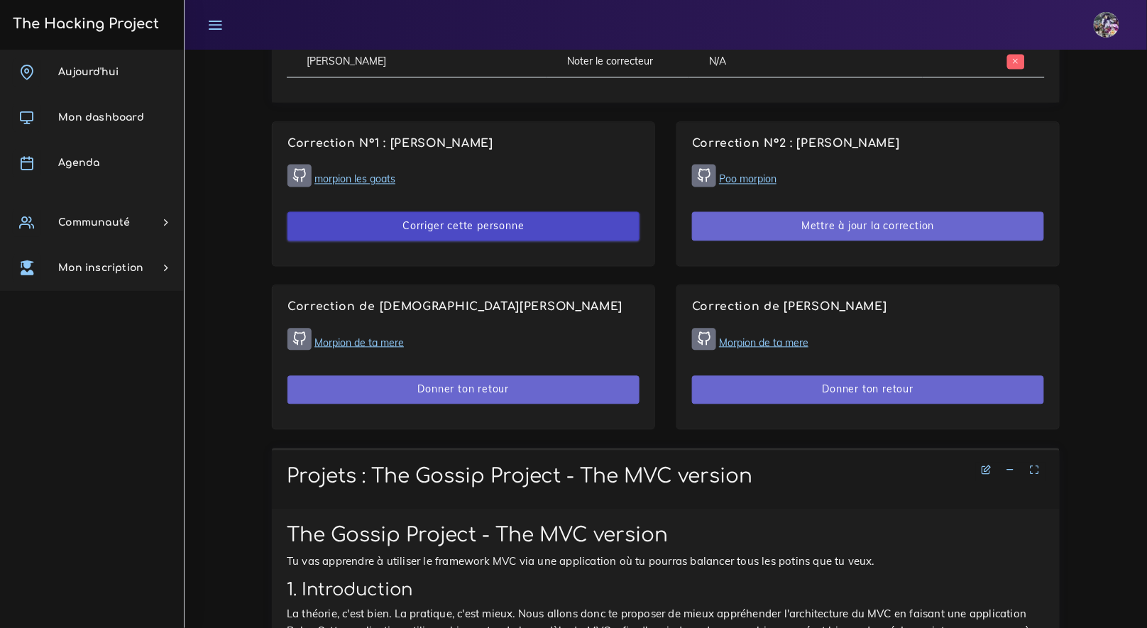
click at [496, 226] on button "Corriger cette personne" at bounding box center [464, 226] width 352 height 29
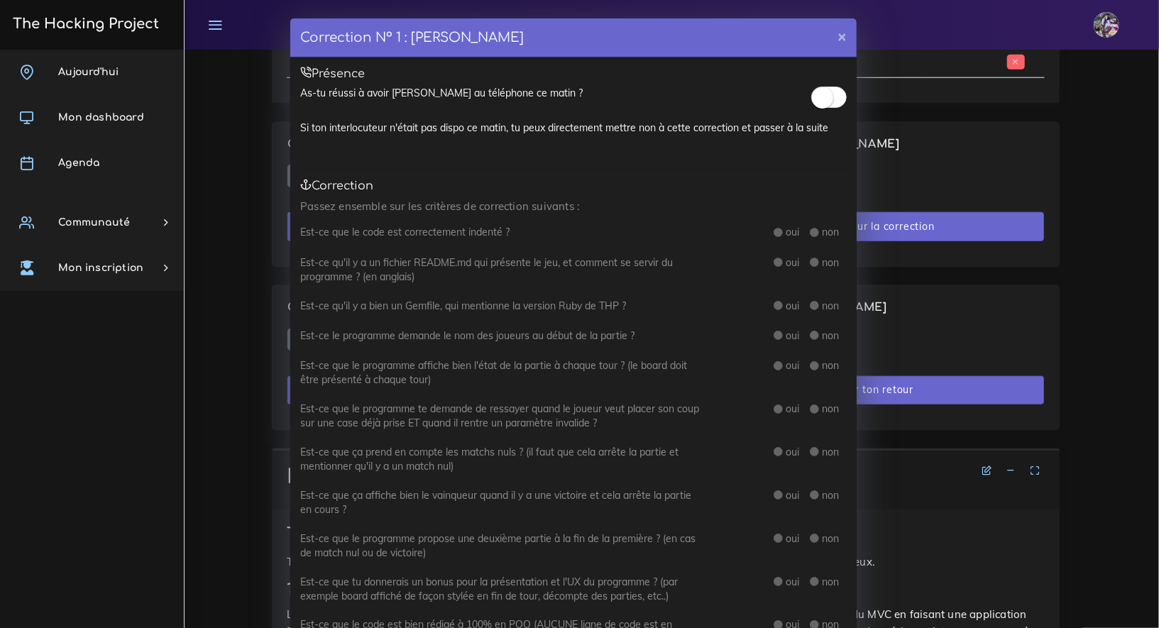
click at [828, 87] on span at bounding box center [829, 97] width 35 height 21
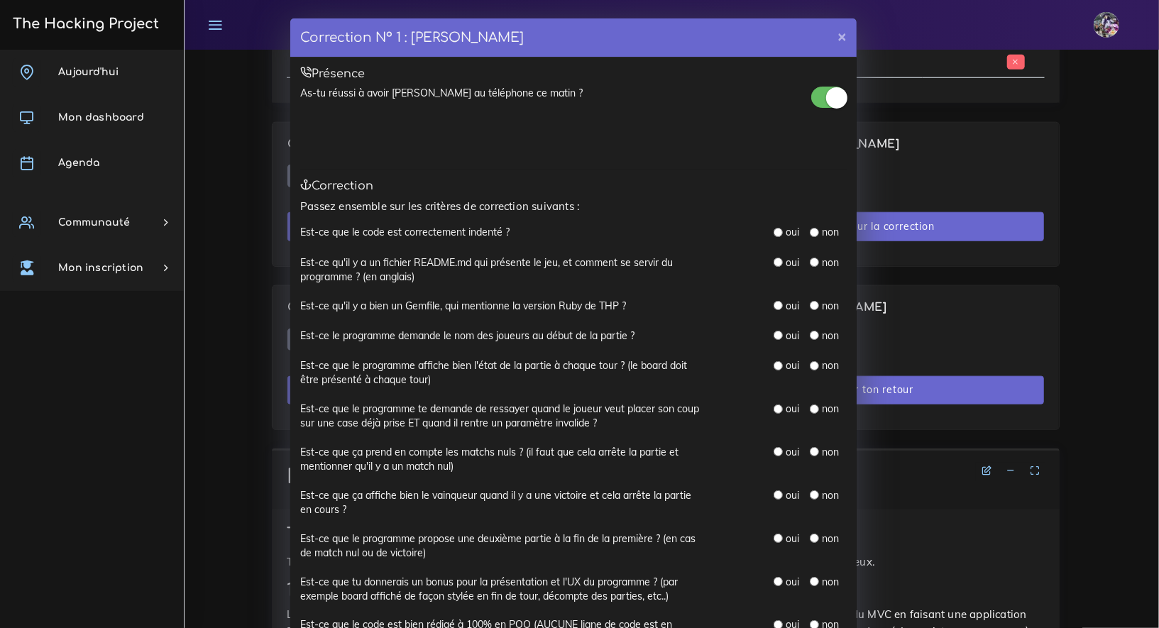
click at [777, 229] on div "oui" at bounding box center [787, 232] width 26 height 14
click at [774, 228] on input "radio" at bounding box center [778, 232] width 9 height 9
radio input "true"
click at [823, 266] on label "non" at bounding box center [831, 263] width 17 height 14
click at [814, 263] on div "non" at bounding box center [824, 263] width 29 height 14
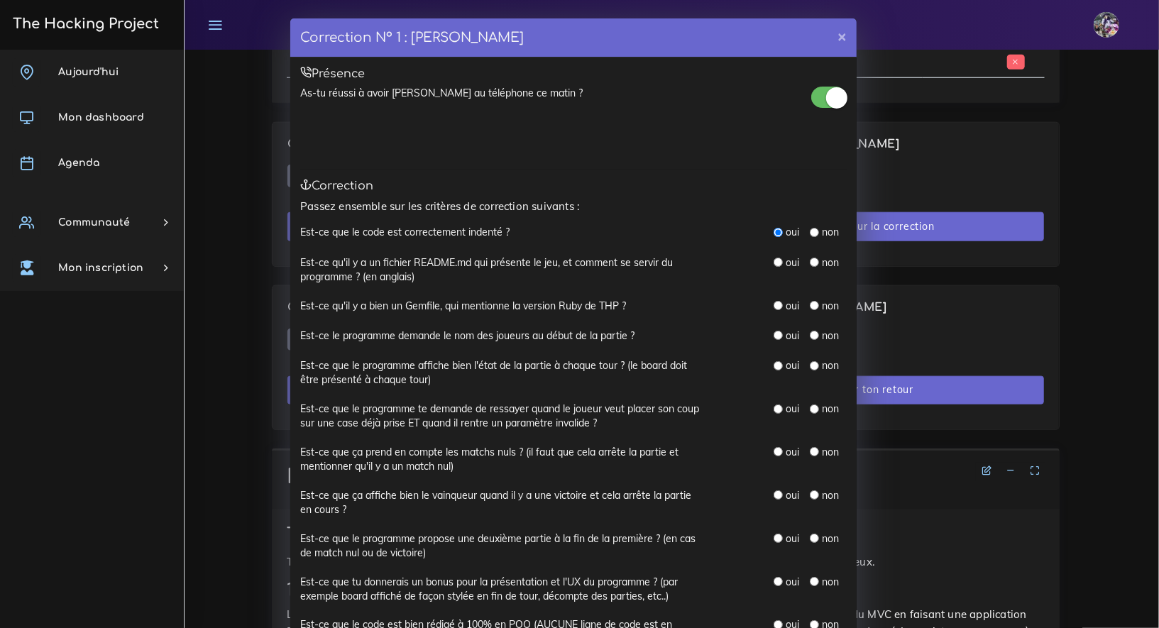
click at [810, 263] on input "radio" at bounding box center [814, 262] width 9 height 9
radio input "true"
click at [774, 303] on input "radio" at bounding box center [778, 305] width 9 height 9
radio input "true"
click at [581, 315] on div "Est-ce qu'il y a bien un Gemfile, qui mentionne la version Ruby de THP ? oui non" at bounding box center [573, 314] width 547 height 30
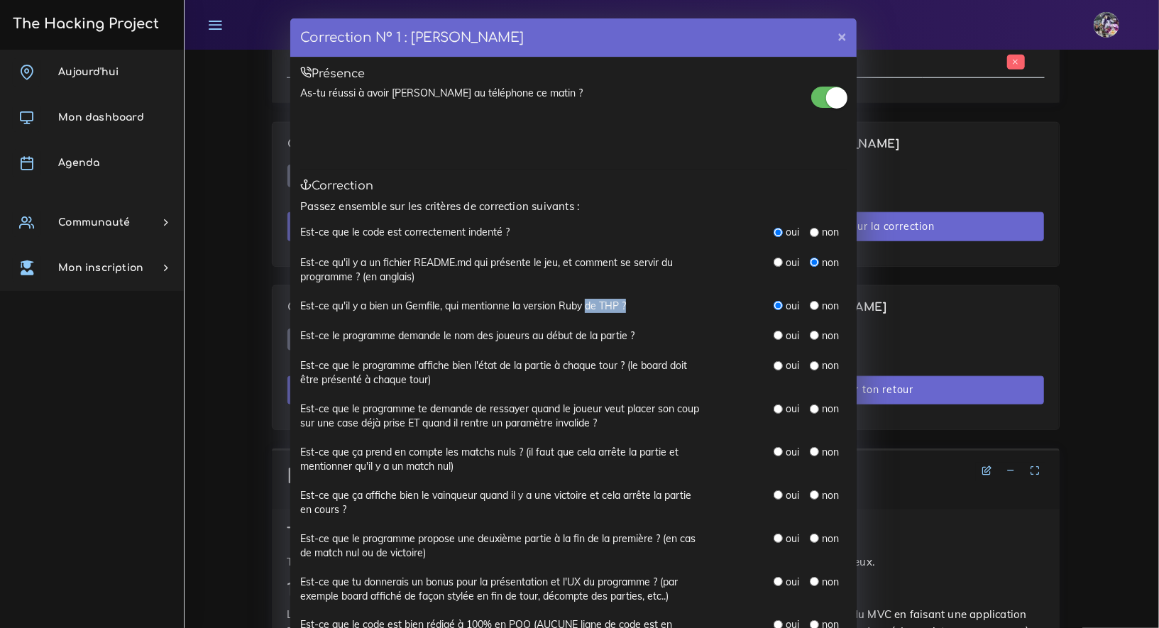
drag, startPoint x: 585, startPoint y: 305, endPoint x: 618, endPoint y: 307, distance: 33.4
click at [618, 307] on label "Est-ce qu'il y a bien un Gemfile, qui mentionne la version Ruby de THP ?" at bounding box center [463, 306] width 326 height 14
click at [774, 338] on input "radio" at bounding box center [778, 335] width 9 height 9
radio input "true"
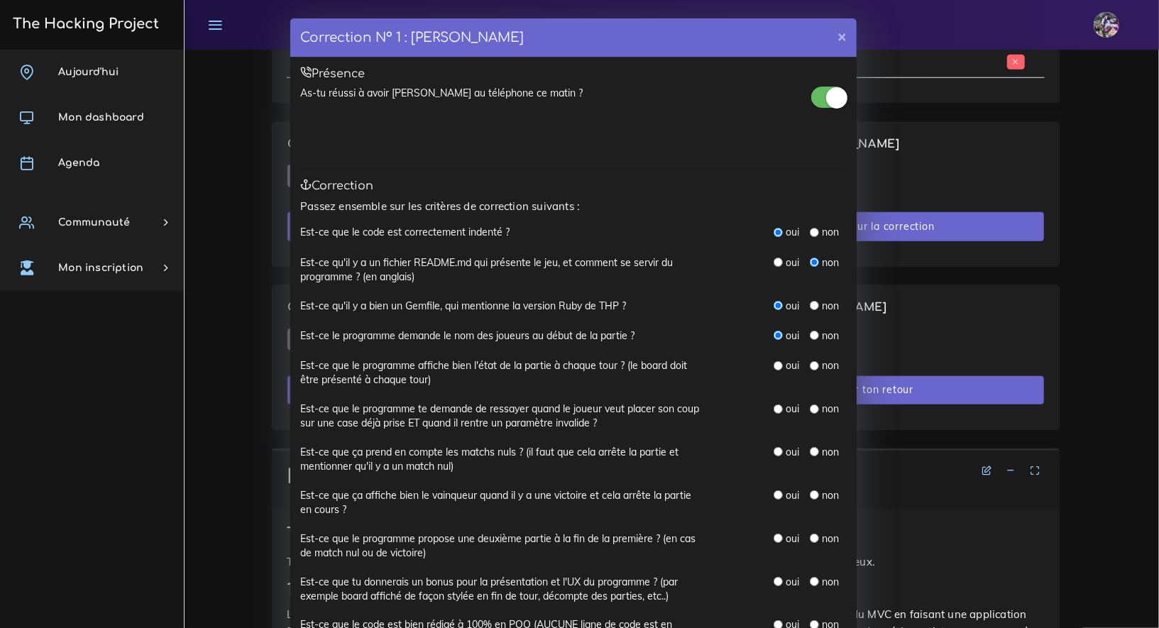
drag, startPoint x: 771, startPoint y: 366, endPoint x: 768, endPoint y: 383, distance: 17.4
click at [774, 366] on input "radio" at bounding box center [778, 365] width 9 height 9
radio input "true"
click at [774, 410] on input "radio" at bounding box center [778, 409] width 9 height 9
radio input "true"
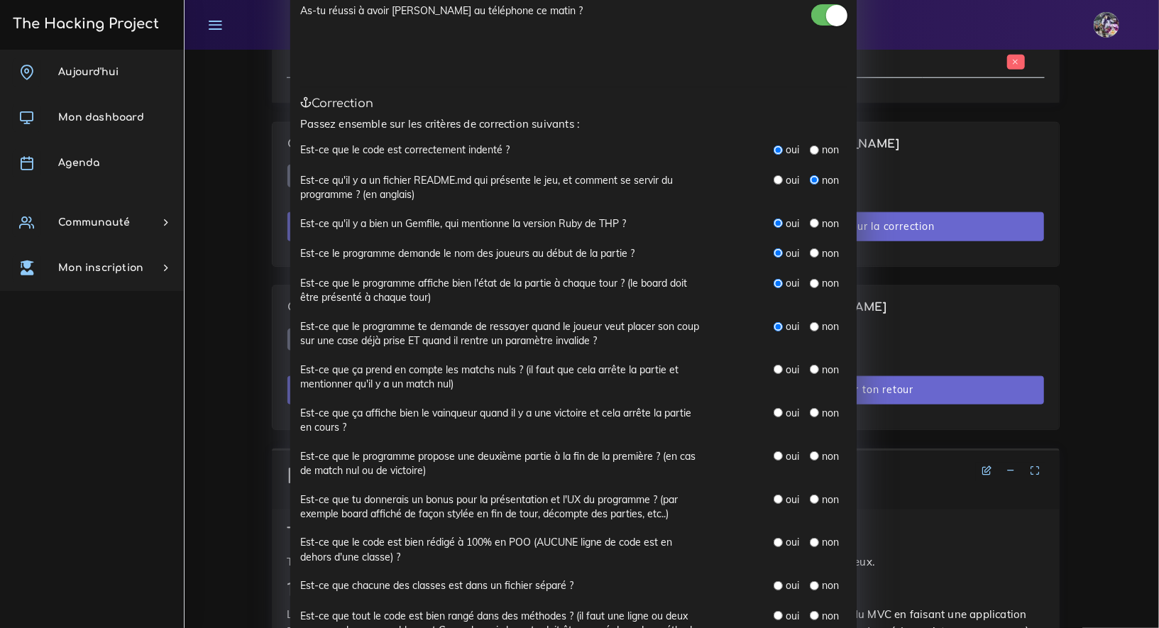
scroll to position [114, 0]
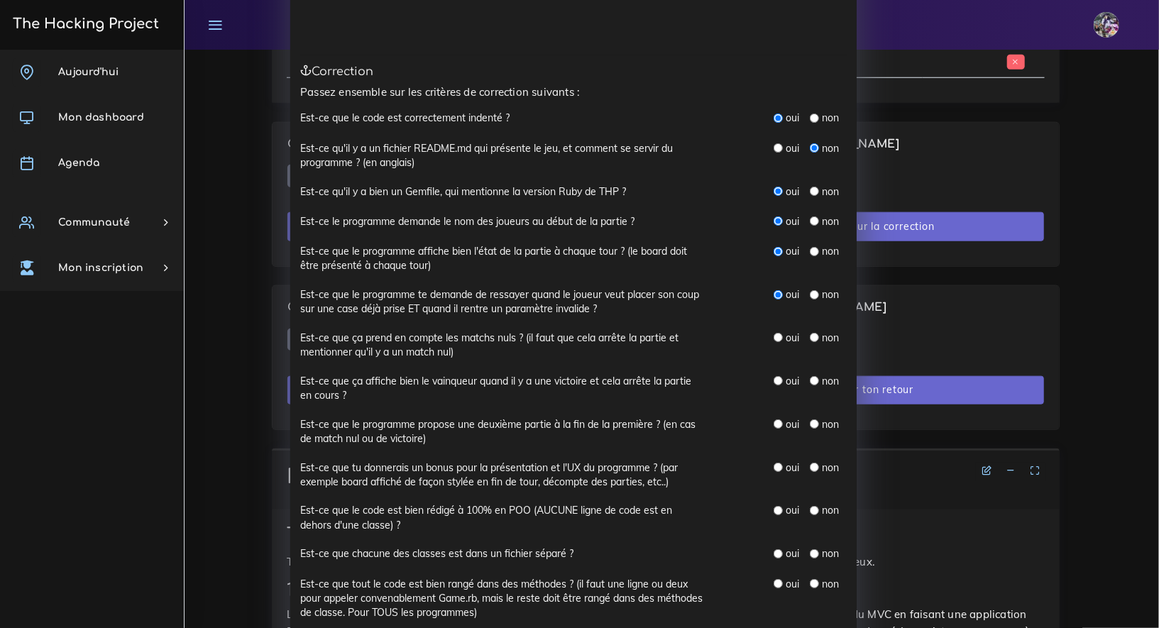
click at [810, 339] on input "radio" at bounding box center [814, 337] width 9 height 9
radio input "true"
click at [774, 379] on input "radio" at bounding box center [778, 380] width 9 height 9
radio input "true"
click at [777, 425] on div "oui" at bounding box center [787, 424] width 26 height 14
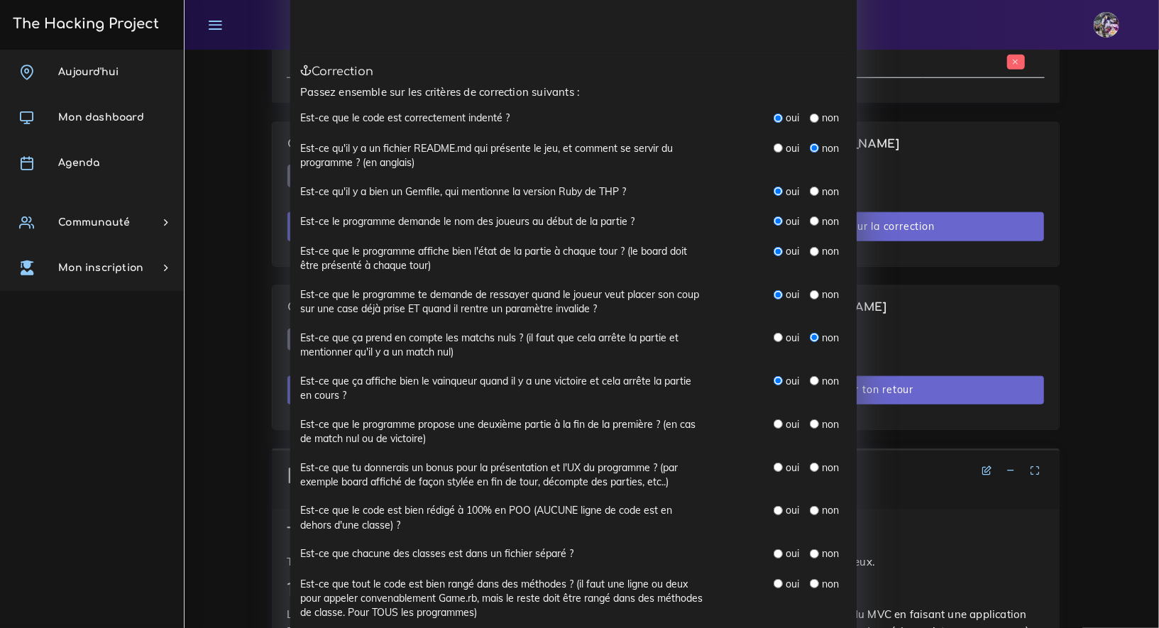
click at [810, 426] on input "radio" at bounding box center [814, 424] width 9 height 9
radio input "true"
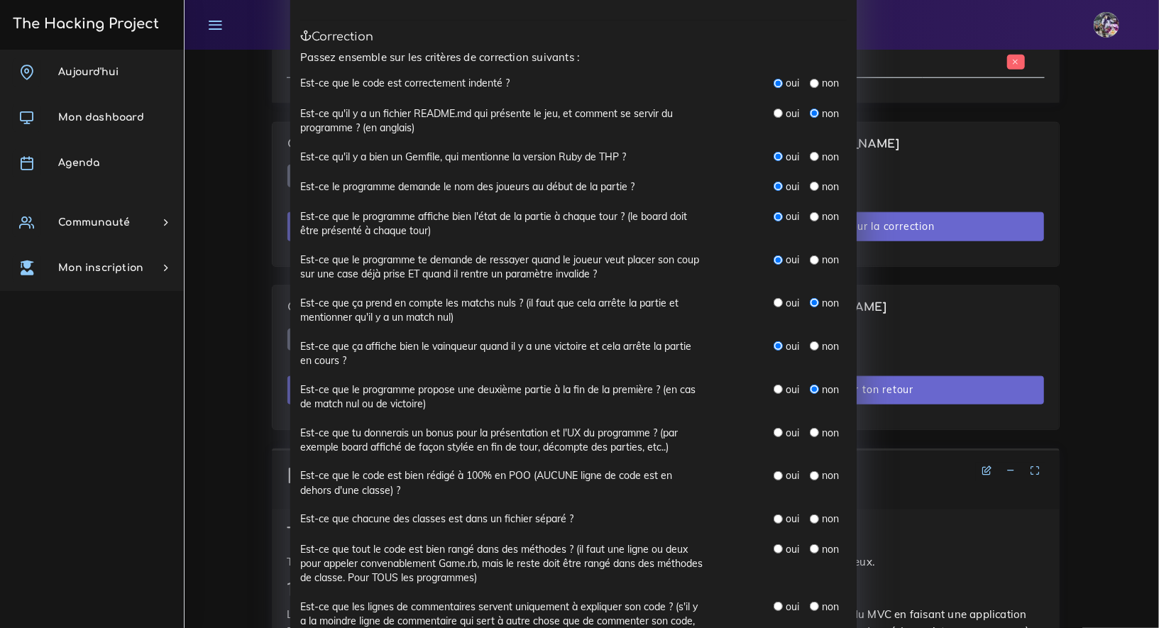
scroll to position [164, 0]
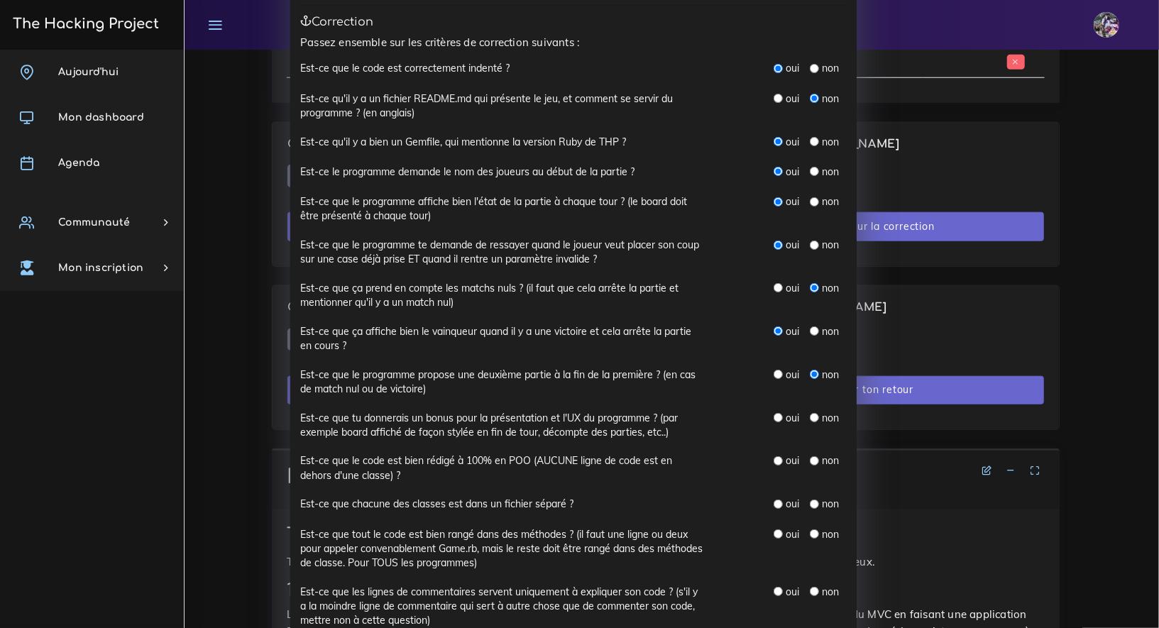
click at [810, 416] on input "radio" at bounding box center [814, 417] width 9 height 9
radio input "true"
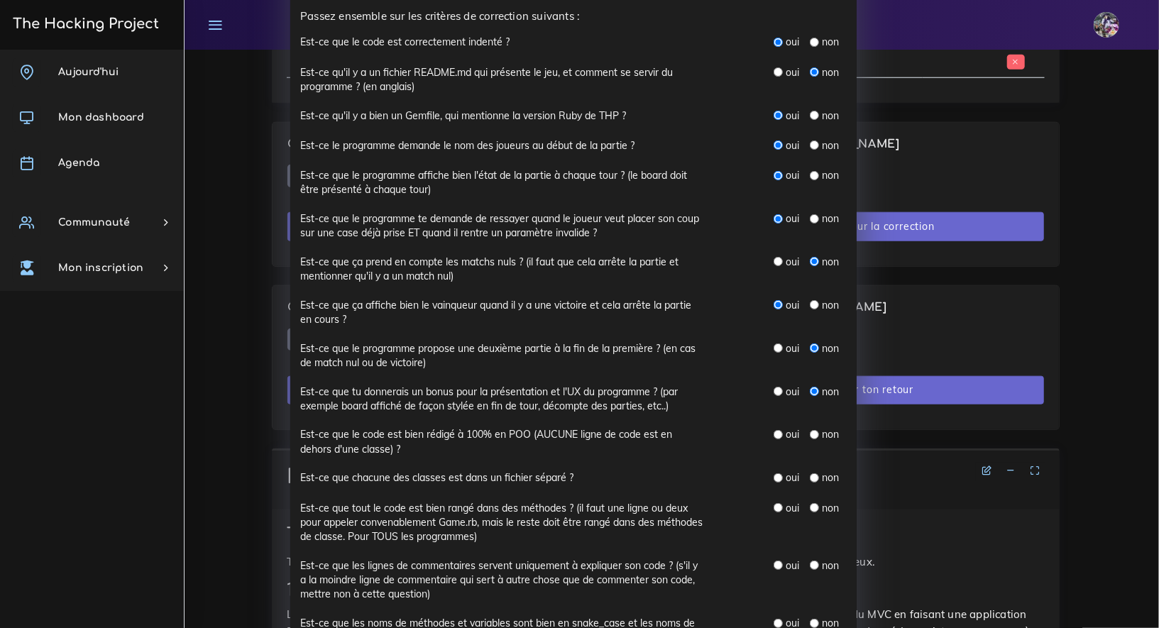
scroll to position [192, 0]
click at [775, 434] on input "radio" at bounding box center [778, 433] width 9 height 9
radio input "true"
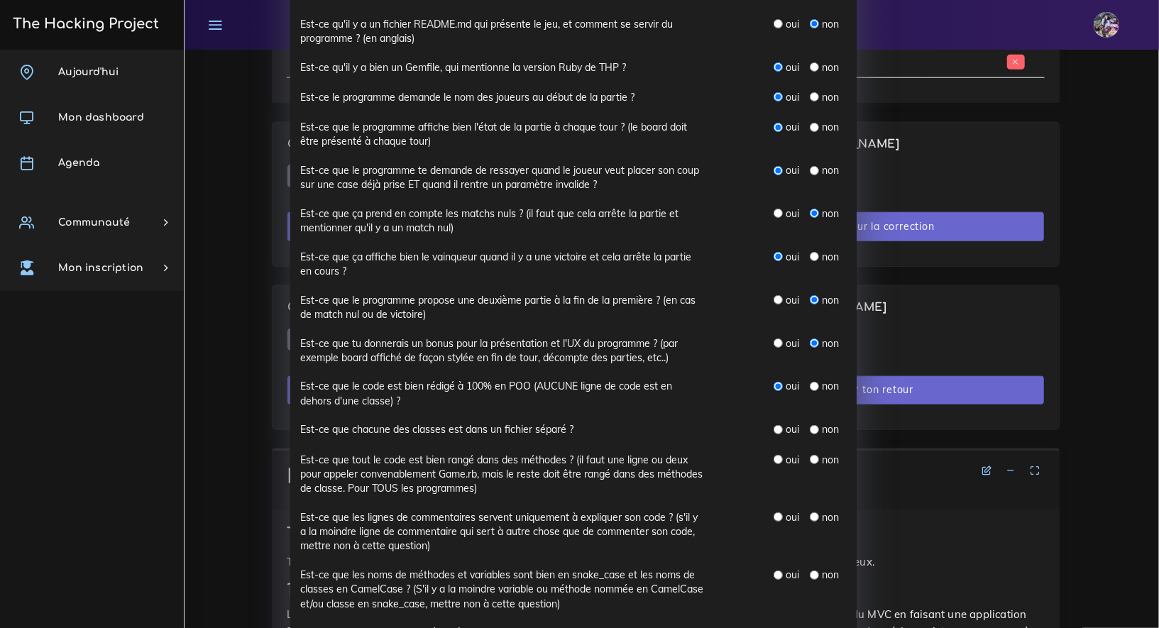
scroll to position [240, 0]
click at [774, 431] on input "radio" at bounding box center [778, 428] width 9 height 9
radio input "true"
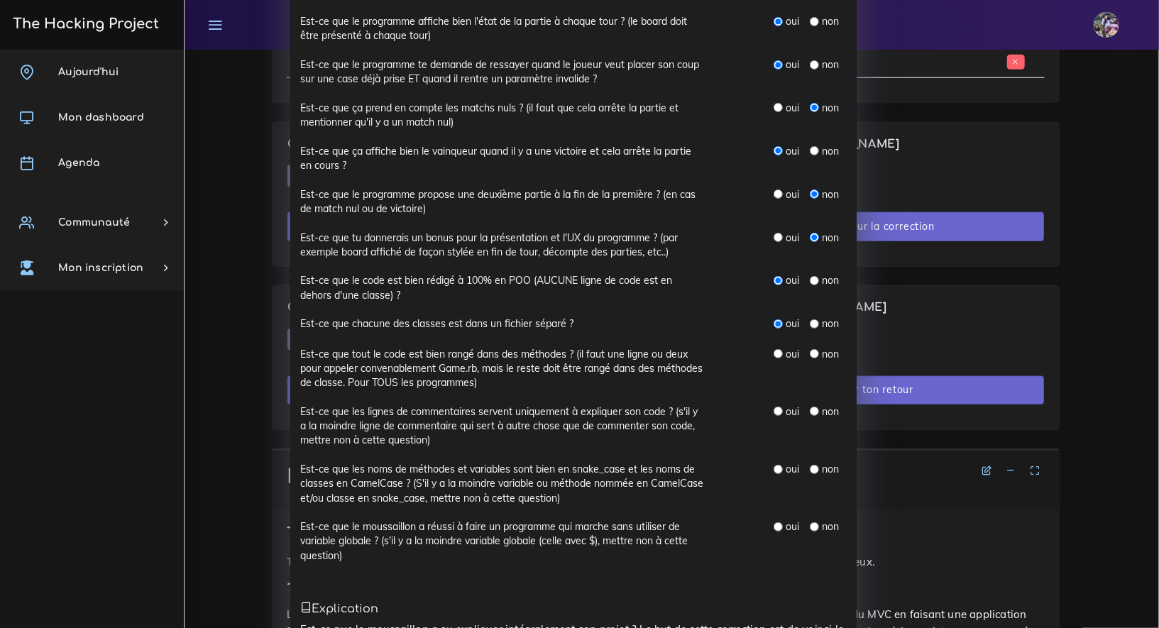
scroll to position [361, 0]
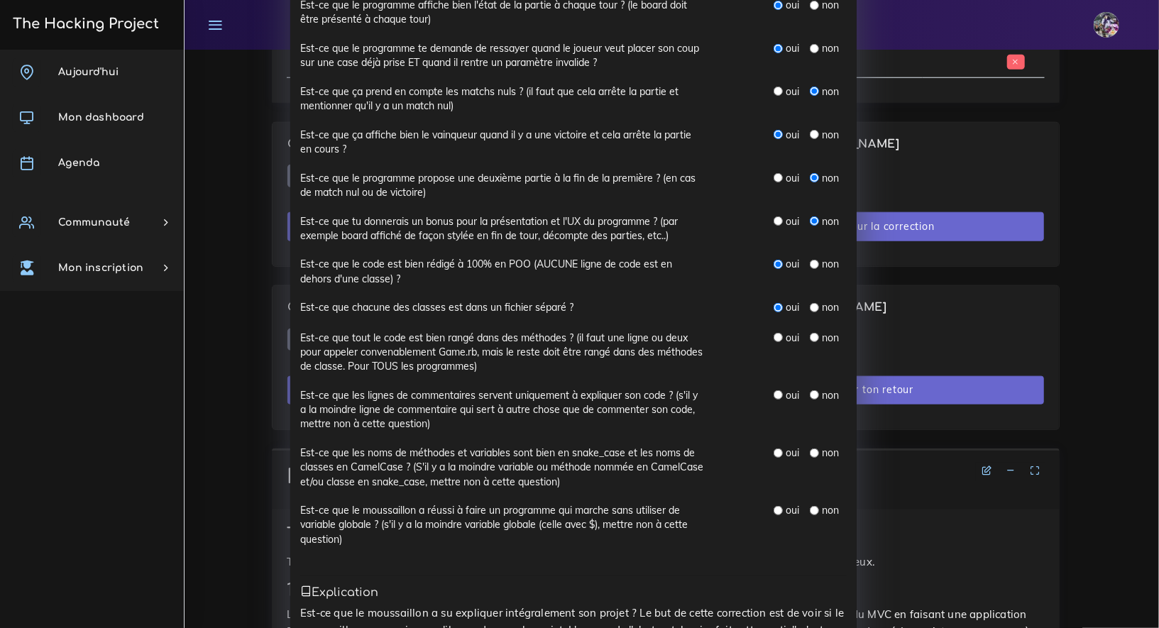
click at [774, 333] on input "radio" at bounding box center [778, 337] width 9 height 9
radio input "true"
click at [776, 393] on input "radio" at bounding box center [778, 394] width 9 height 9
radio input "true"
click at [775, 454] on input "radio" at bounding box center [778, 453] width 9 height 9
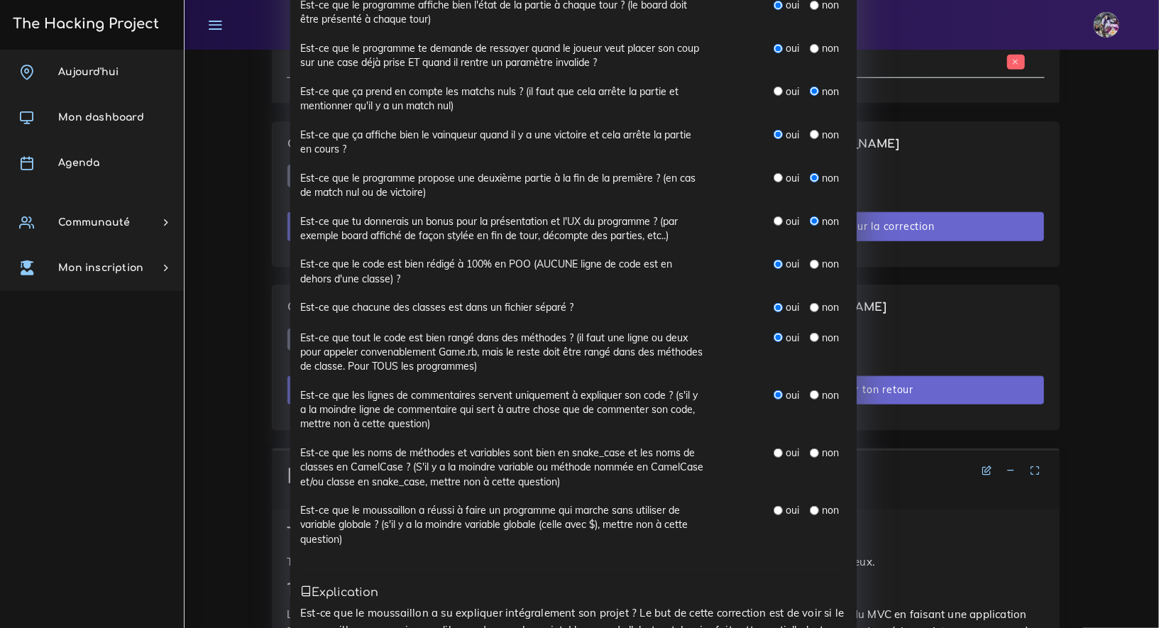
radio input "true"
click at [778, 518] on div "oui non" at bounding box center [787, 524] width 142 height 43
click at [774, 506] on input "radio" at bounding box center [778, 510] width 9 height 9
radio input "true"
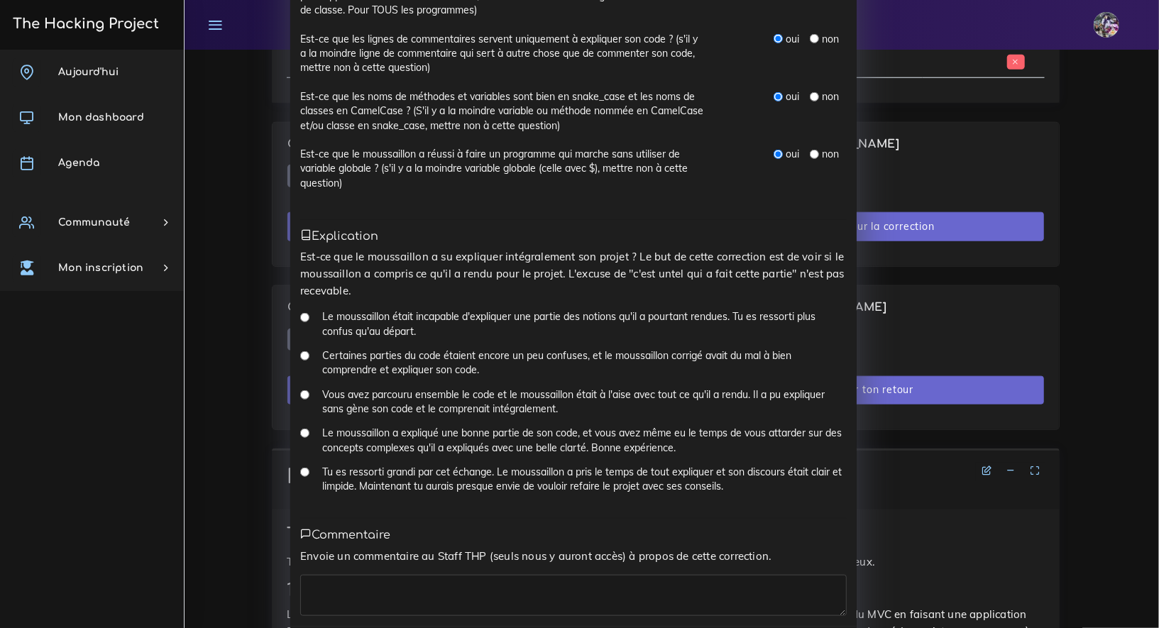
scroll to position [731, 0]
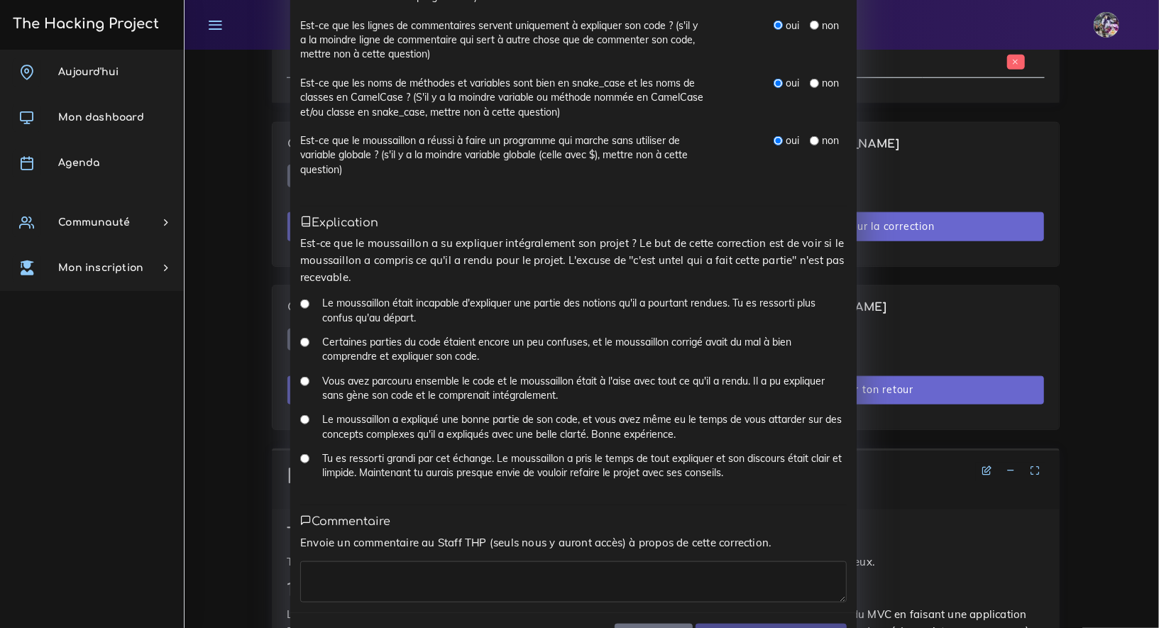
click at [300, 341] on input "Certaines parties du code étaient encore un peu confuses, et le moussaillon cor…" at bounding box center [304, 342] width 9 height 9
radio input "true"
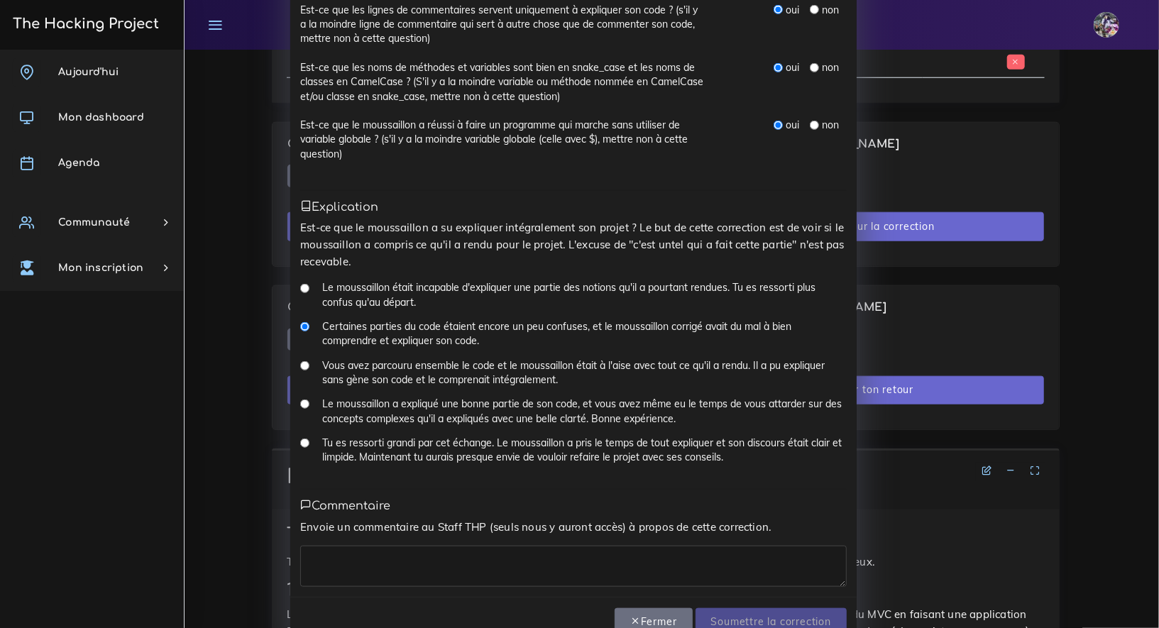
scroll to position [778, 0]
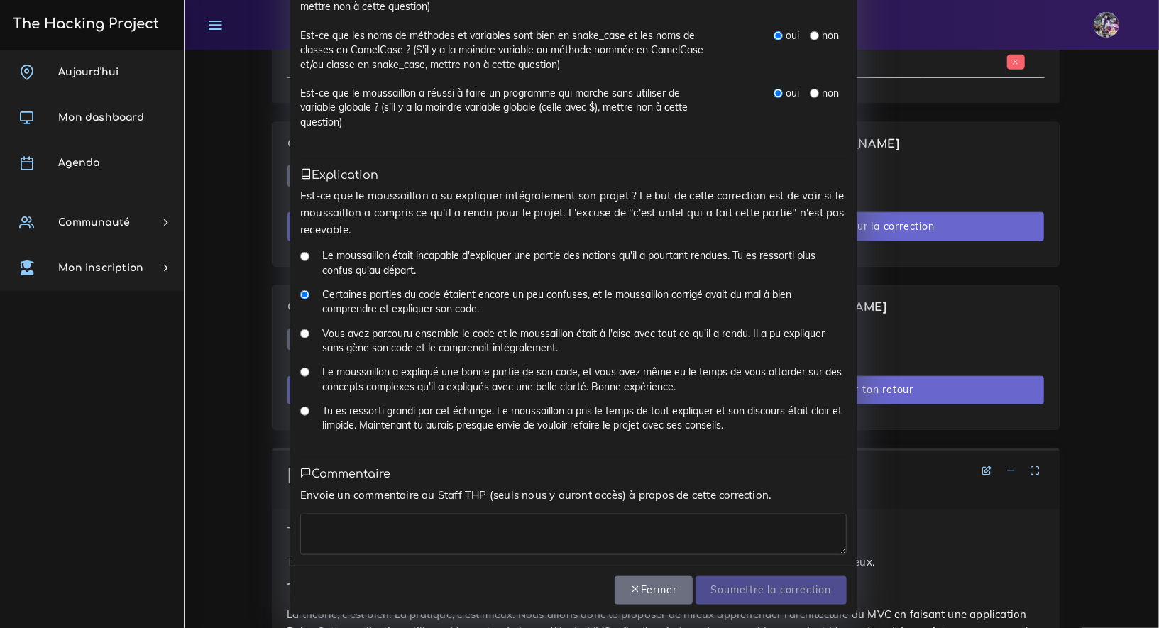
drag, startPoint x: 461, startPoint y: 551, endPoint x: 466, endPoint y: 542, distance: 10.8
click at [466, 541] on textarea at bounding box center [573, 534] width 547 height 41
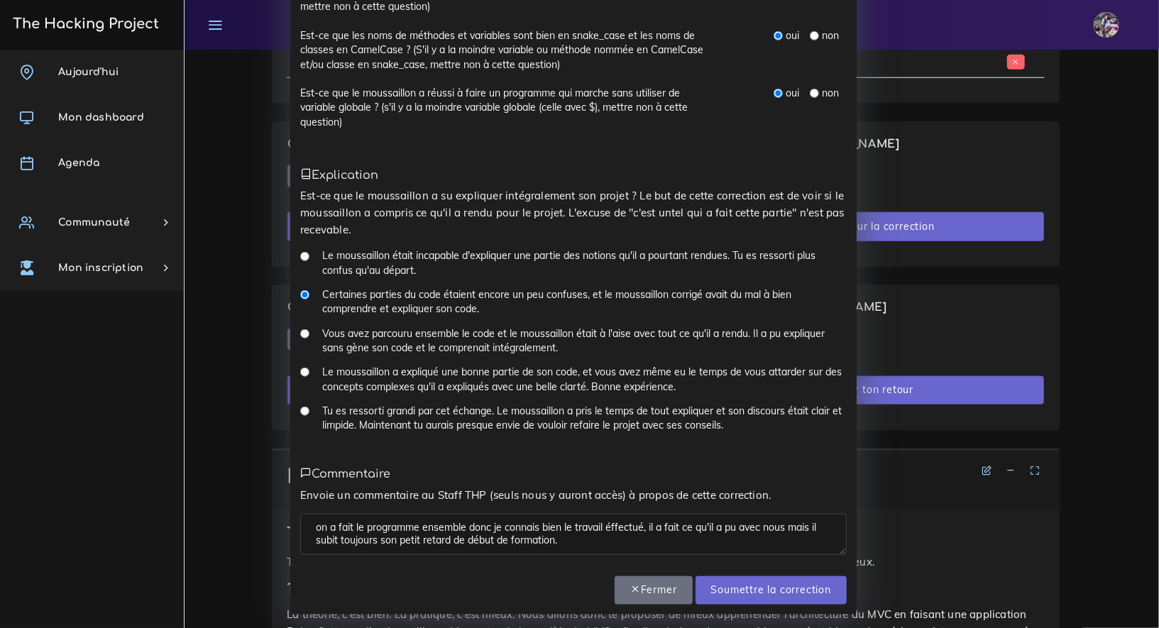
click at [318, 519] on textarea "on a fait le programme ensemble donc je connais bien le travail éffectué, il a …" at bounding box center [573, 534] width 547 height 41
click at [415, 528] on textarea "On a fait le programme ensemble donc je connais bien le travail éffectué, il a …" at bounding box center [573, 534] width 547 height 41
type textarea "On a fait le projet ensemble donc je connais bien le travail éffectué, il a fai…"
click at [716, 579] on input "Soumettre la correction" at bounding box center [771, 591] width 151 height 29
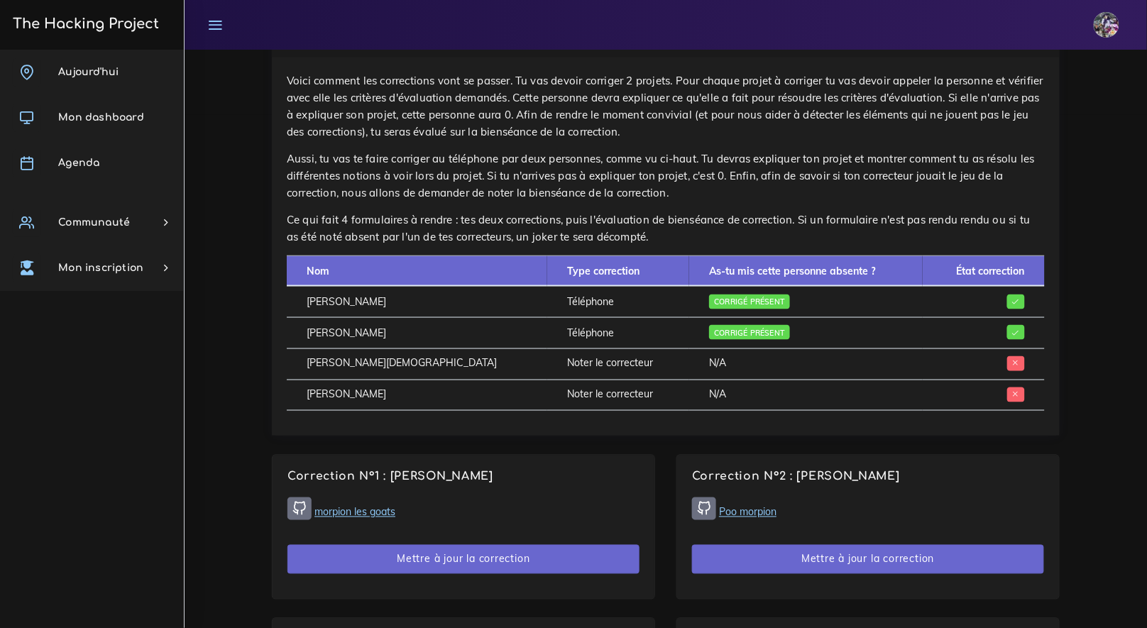
scroll to position [513, 0]
click at [377, 359] on td "[PERSON_NAME][DEMOGRAPHIC_DATA]" at bounding box center [417, 364] width 261 height 31
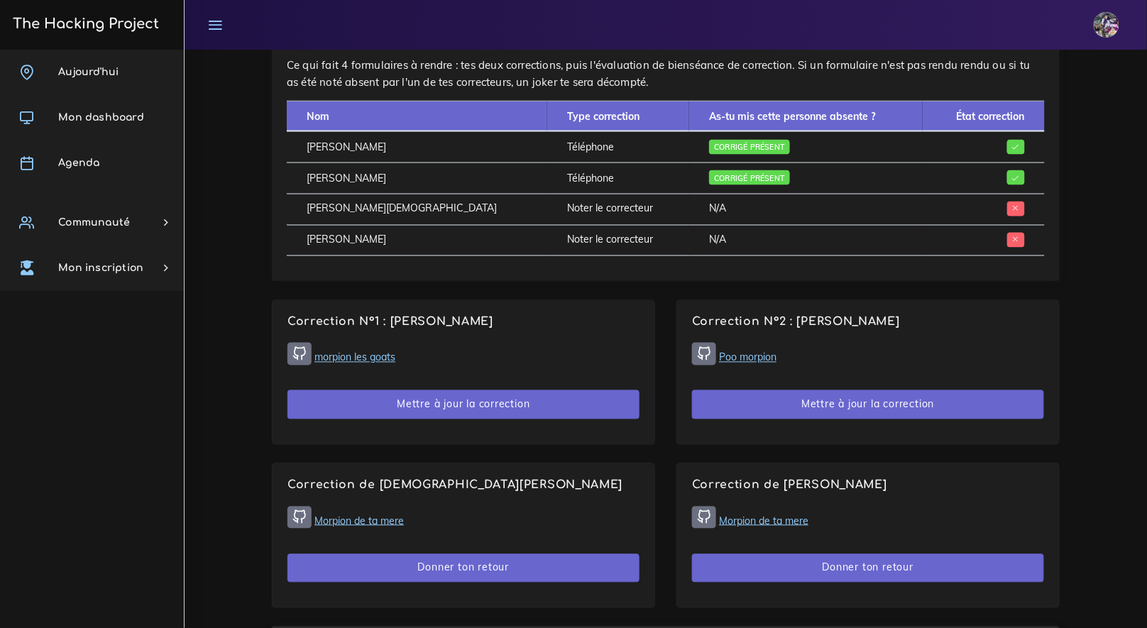
scroll to position [728, 0]
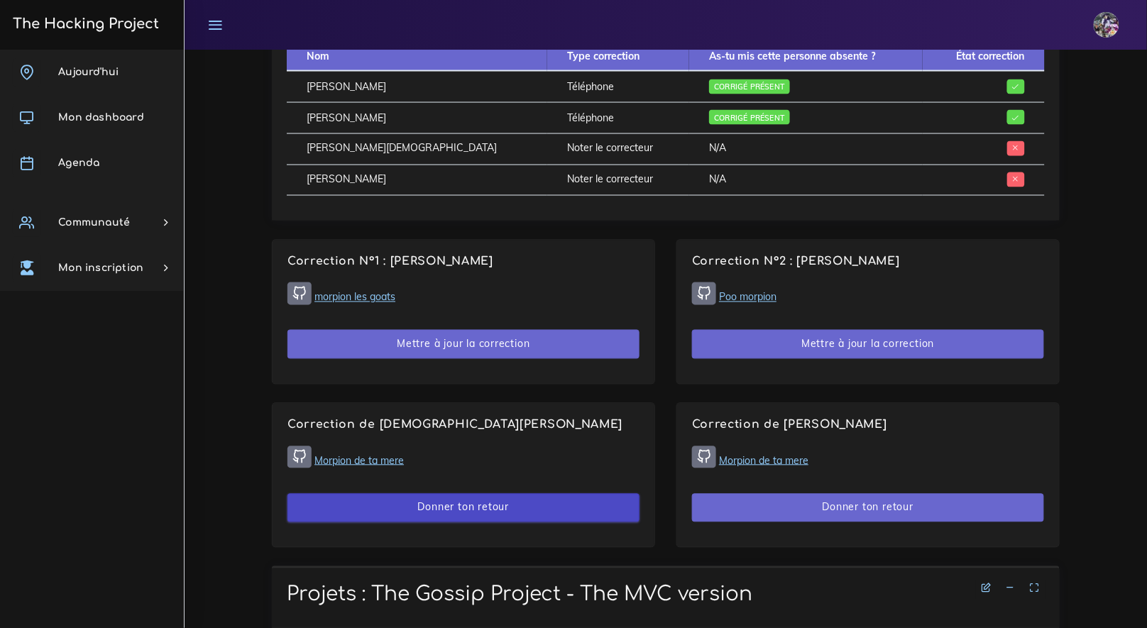
click at [474, 504] on button "Donner ton retour" at bounding box center [464, 508] width 352 height 29
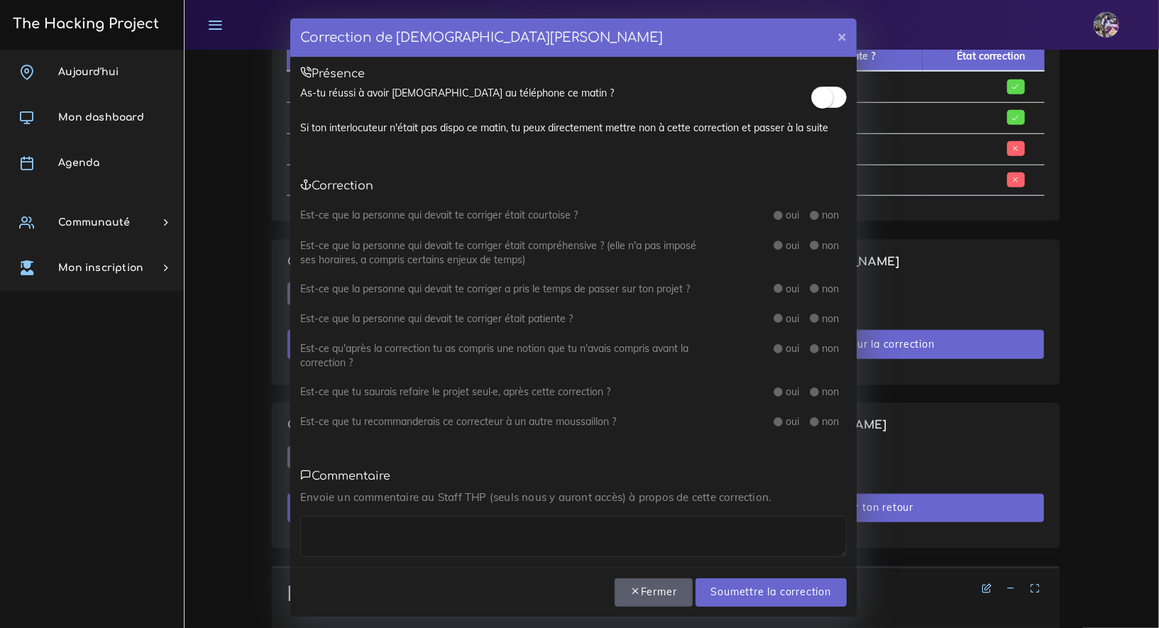
click at [623, 587] on button "Fermer" at bounding box center [654, 593] width 78 height 29
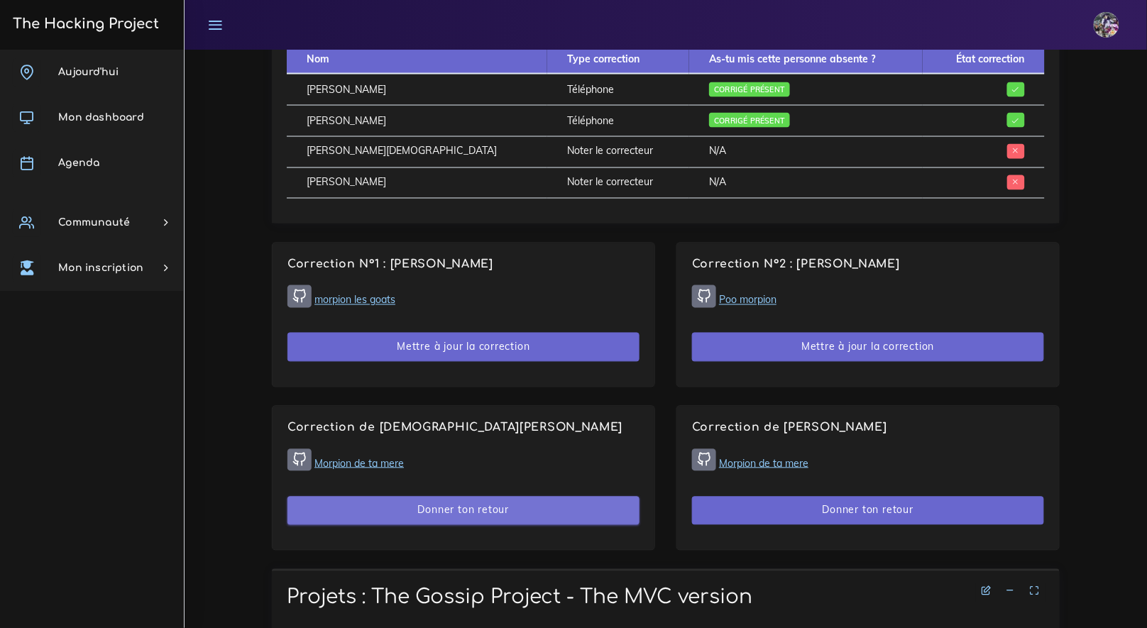
scroll to position [725, 0]
